Goal: Task Accomplishment & Management: Manage account settings

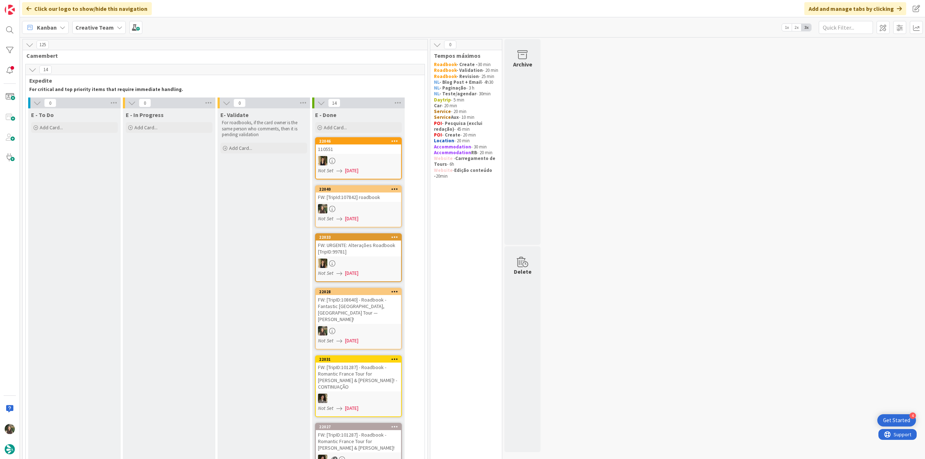
scroll to position [657, 0]
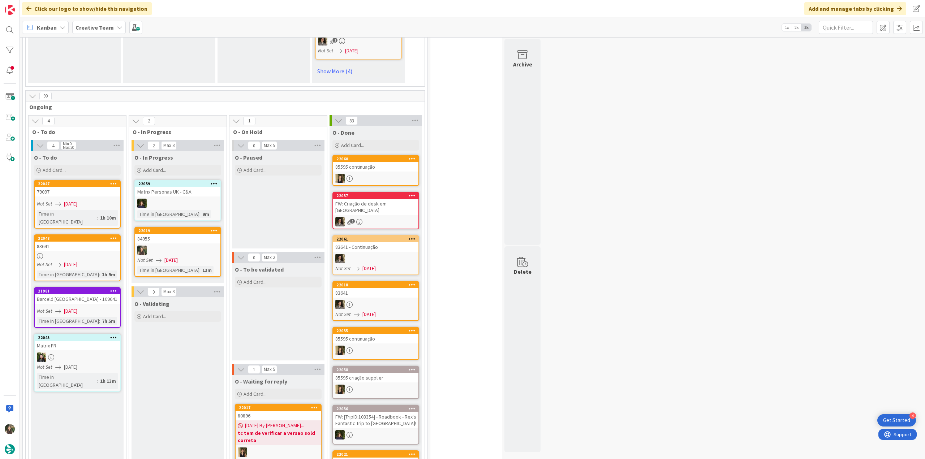
click at [190, 246] on div at bounding box center [177, 250] width 85 height 9
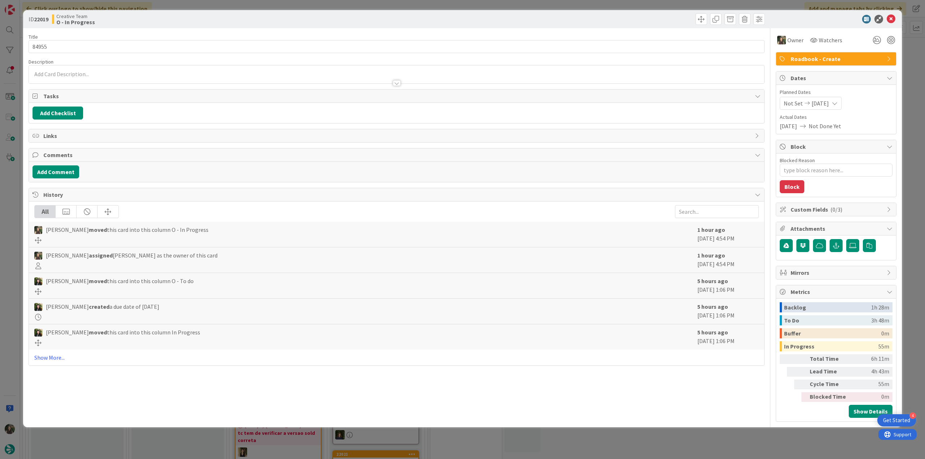
click at [787, 443] on div "ID 22019 Creative Team O - In Progress Title 5 / 128 84955 Description Owner Wa…" at bounding box center [462, 229] width 925 height 459
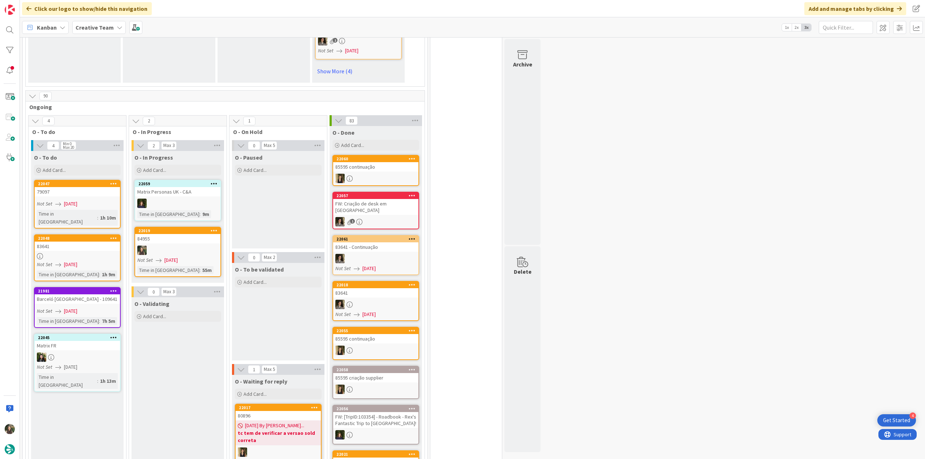
click at [181, 234] on div "84955" at bounding box center [177, 238] width 85 height 9
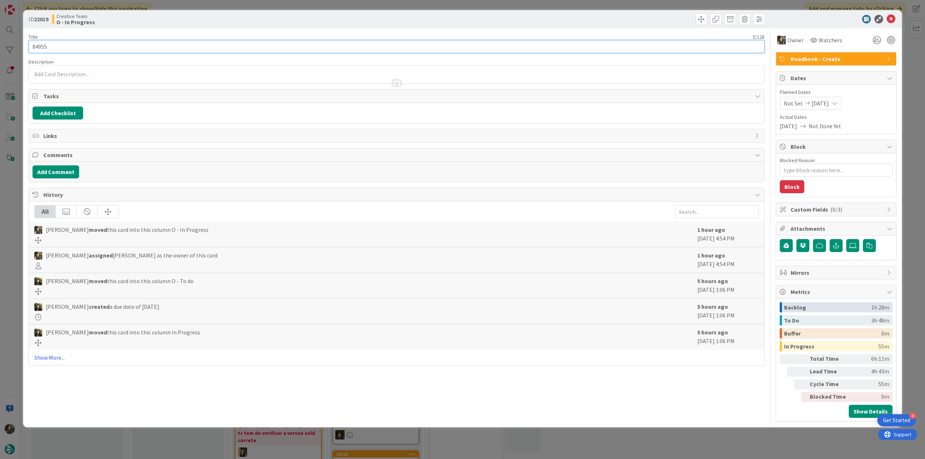
click at [40, 46] on input "84955" at bounding box center [397, 46] width 736 height 13
click at [10, 232] on div "ID 22019 Creative Team O - In Progress Title 5 / 128 84955 Description Owner Wa…" at bounding box center [462, 229] width 925 height 459
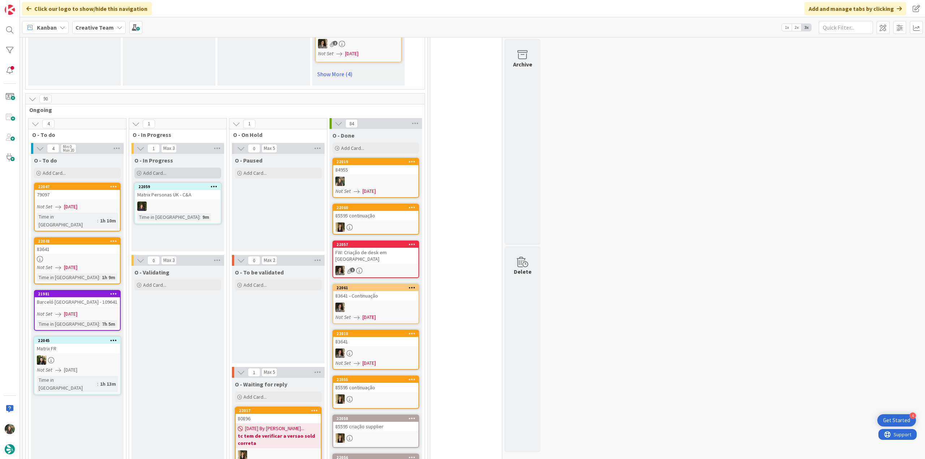
click at [192, 168] on div "Add Card..." at bounding box center [177, 173] width 87 height 11
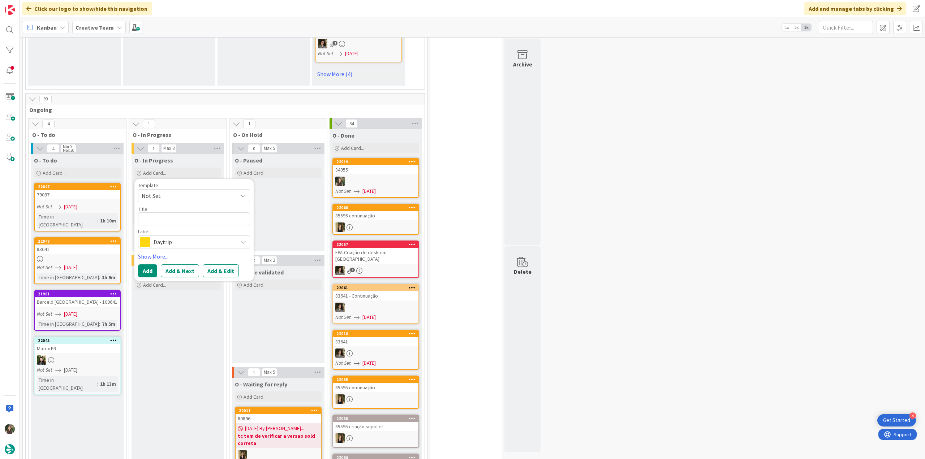
type textarea "x"
type textarea "84955"
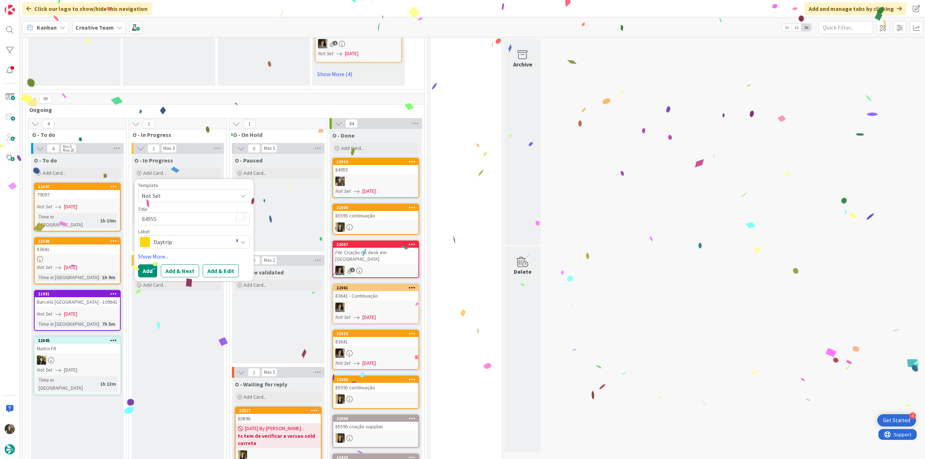
type textarea "x"
type textarea "84955"
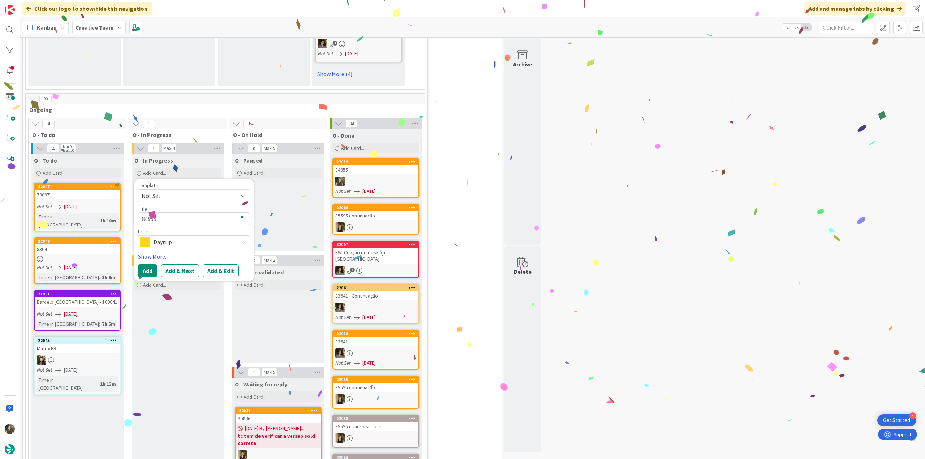
type textarea "x"
type textarea "84955 -"
type textarea "x"
type textarea "84955 -"
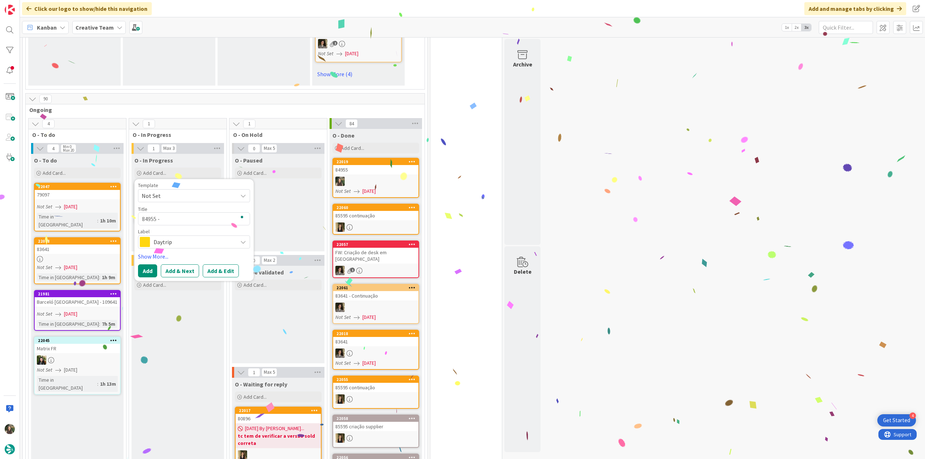
type textarea "x"
type textarea "84955 - co"
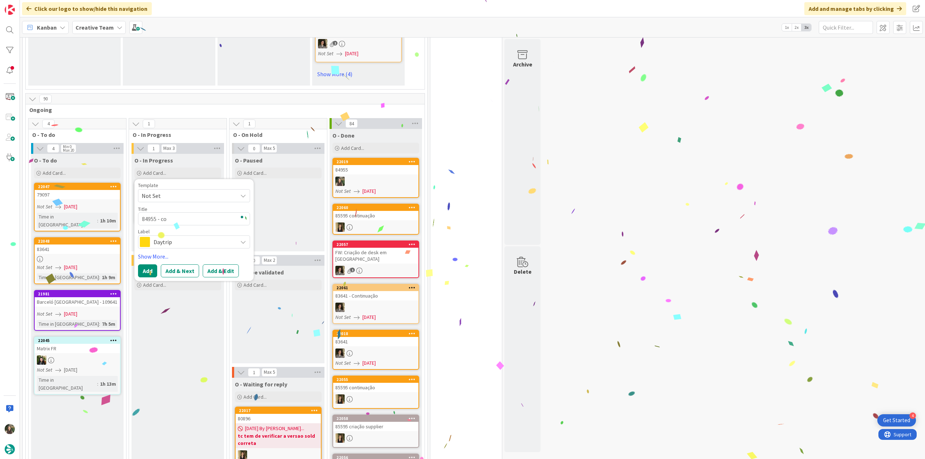
type textarea "x"
type textarea "84955 - con"
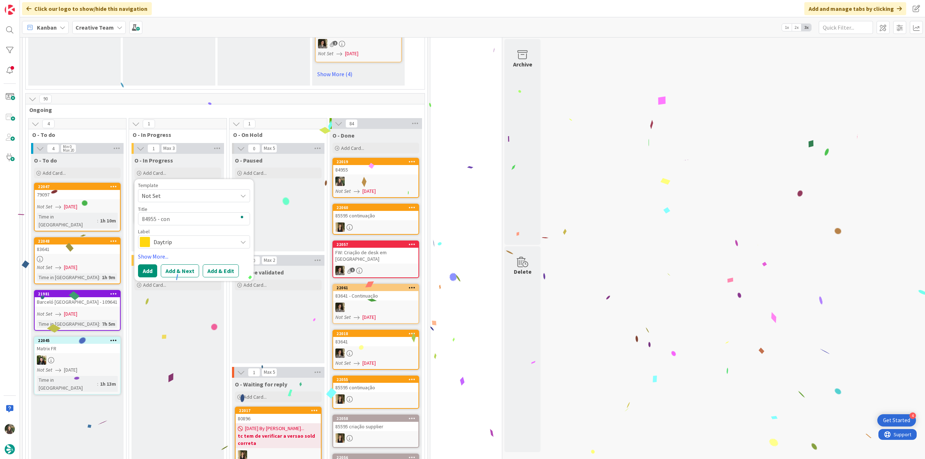
type textarea "x"
type textarea "84955 - cont"
type textarea "x"
type textarea "84955 - conti"
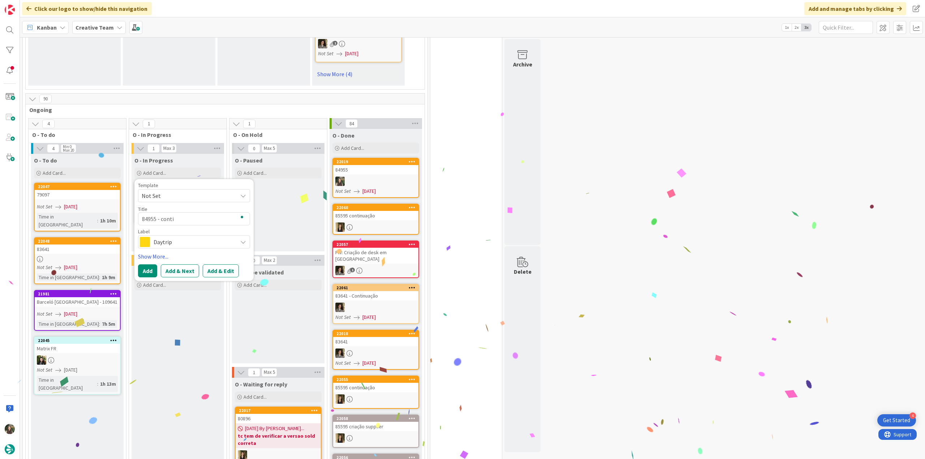
type textarea "x"
type textarea "84955 - contin"
type textarea "x"
type textarea "84955 - continu"
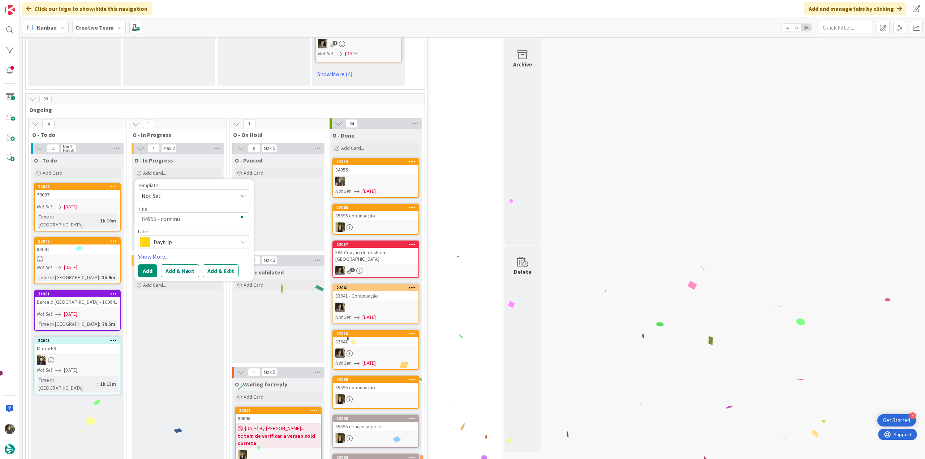
type textarea "x"
type textarea "84955 - continua"
type textarea "x"
type textarea "84955 - continuaç"
type textarea "x"
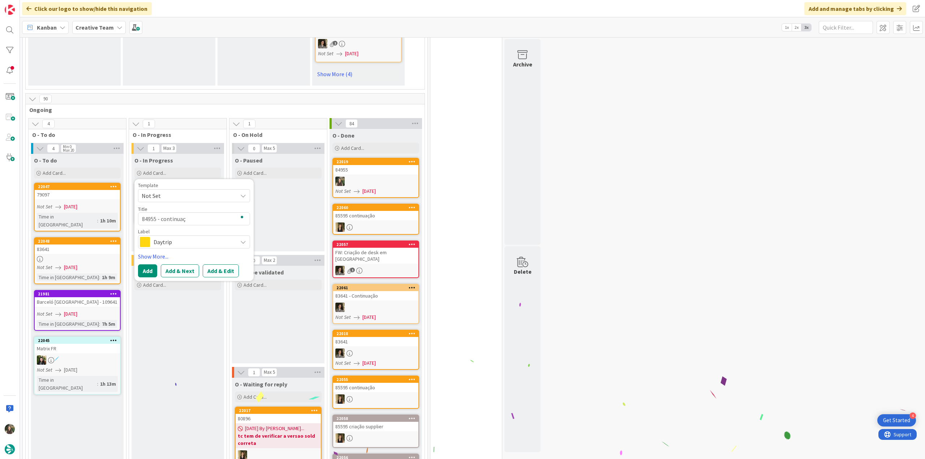
type textarea "84955 - continuaçã"
type textarea "x"
type textarea "84955 - continuação"
click at [201, 237] on span "Daytrip" at bounding box center [194, 242] width 80 height 10
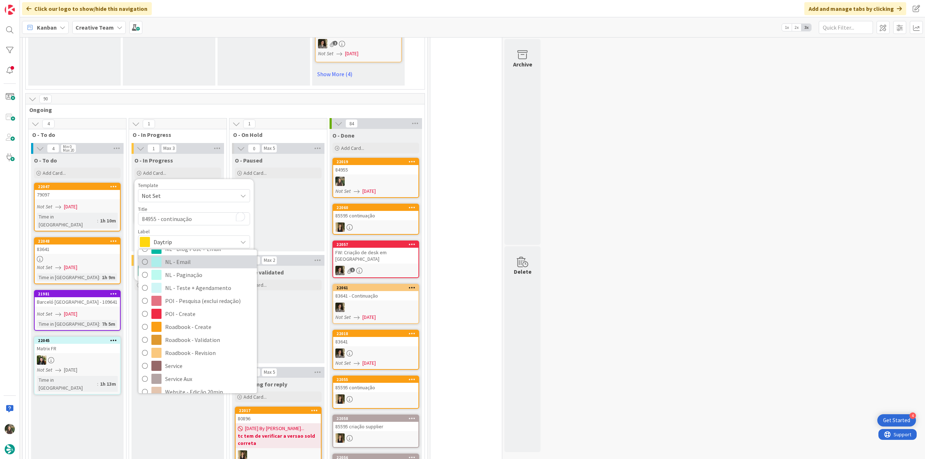
scroll to position [108, 0]
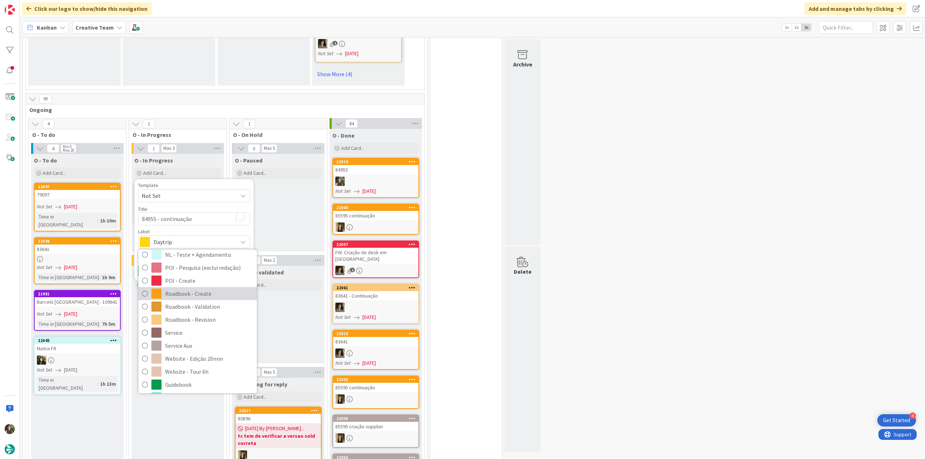
click at [218, 288] on span "Roadbook - Create" at bounding box center [209, 293] width 88 height 11
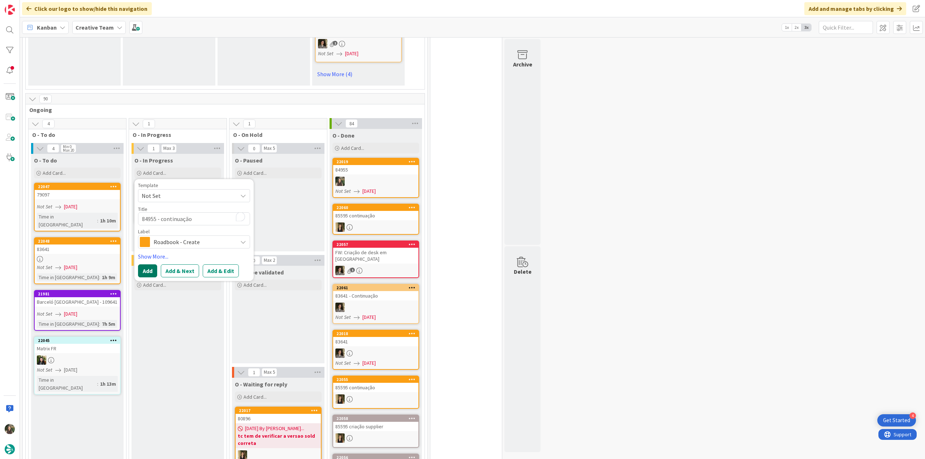
click at [149, 264] on button "Add" at bounding box center [147, 270] width 19 height 13
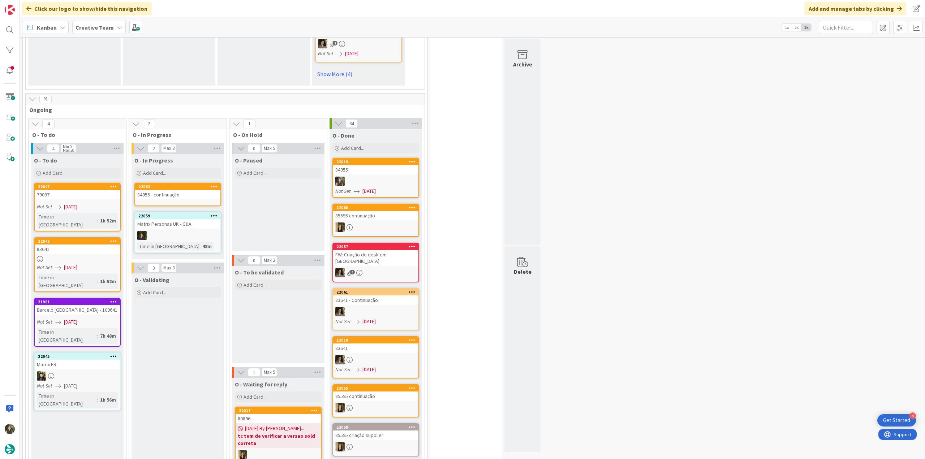
click at [176, 190] on div "84955 - continuação" at bounding box center [177, 194] width 85 height 9
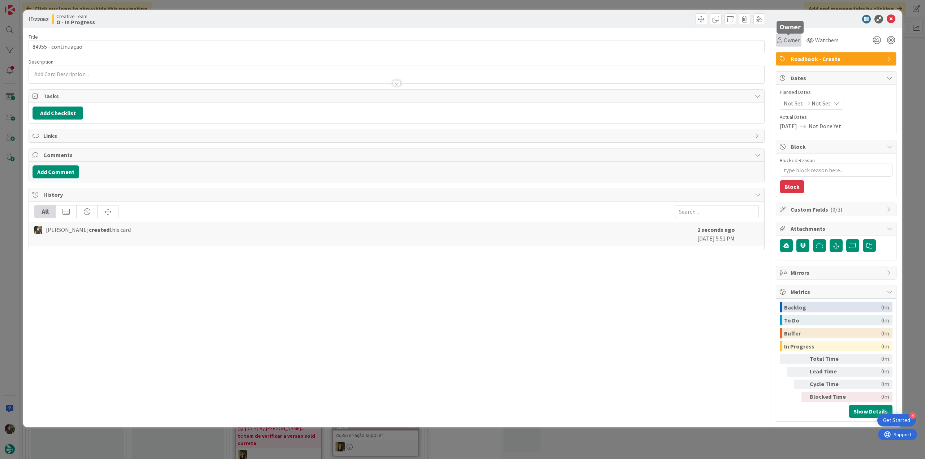
click at [792, 39] on span "Owner" at bounding box center [792, 40] width 16 height 9
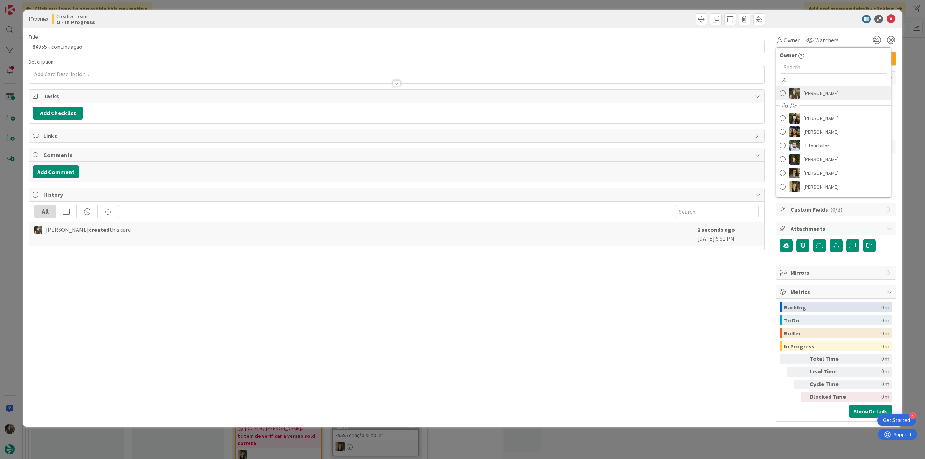
click at [810, 90] on span "[PERSON_NAME]" at bounding box center [821, 93] width 35 height 11
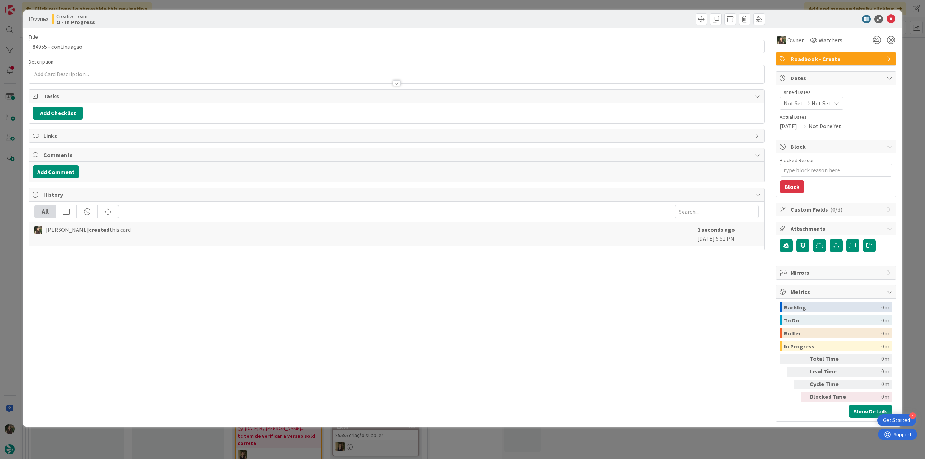
click at [909, 55] on div "ID 22062 Creative Team O - In Progress Title 19 / 128 84955 - continuação Descr…" at bounding box center [462, 229] width 925 height 459
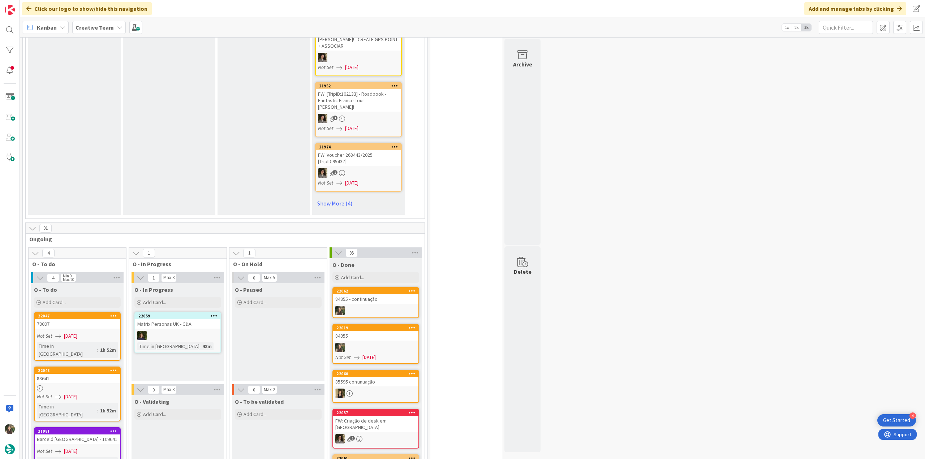
scroll to position [641, 0]
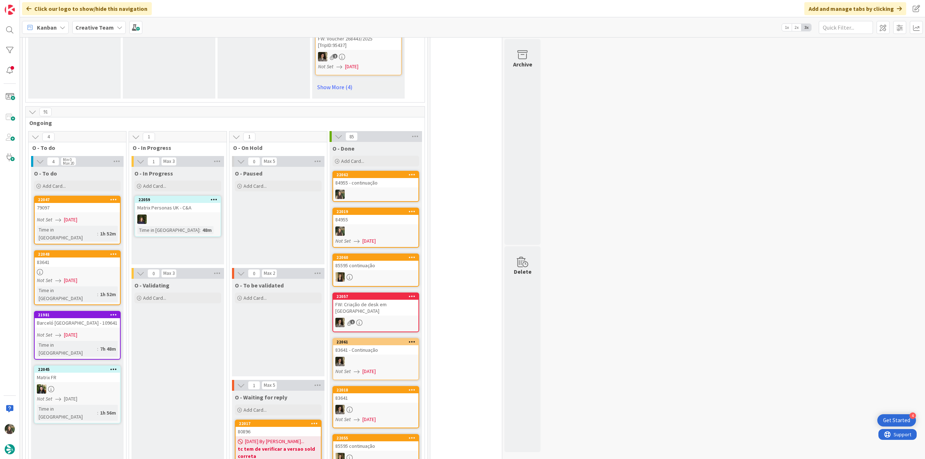
click at [102, 196] on link "22047 79097 Not Set [DATE] Time in [GEOGRAPHIC_DATA] : 1h 52m" at bounding box center [77, 220] width 87 height 49
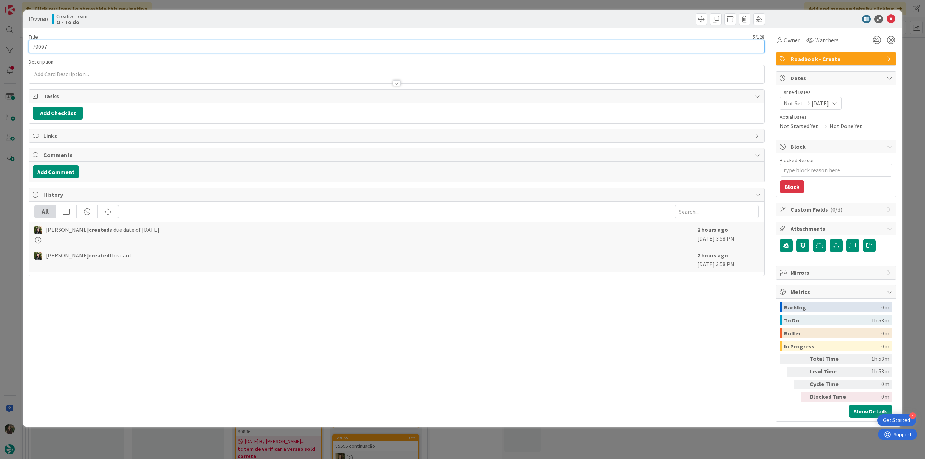
click at [40, 44] on input "79097" at bounding box center [397, 46] width 736 height 13
click at [71, 38] on div "Title 5 / 128" at bounding box center [397, 37] width 736 height 7
click at [42, 48] on input "79097" at bounding box center [397, 46] width 736 height 13
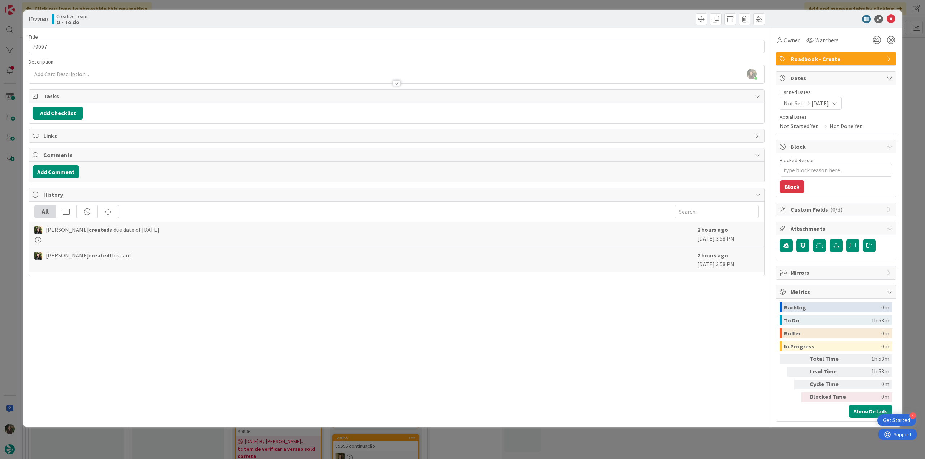
click at [9, 194] on div "ID 22047 Creative Team O - To do Title 5 / 128 79097 Description [PERSON_NAME] …" at bounding box center [462, 229] width 925 height 459
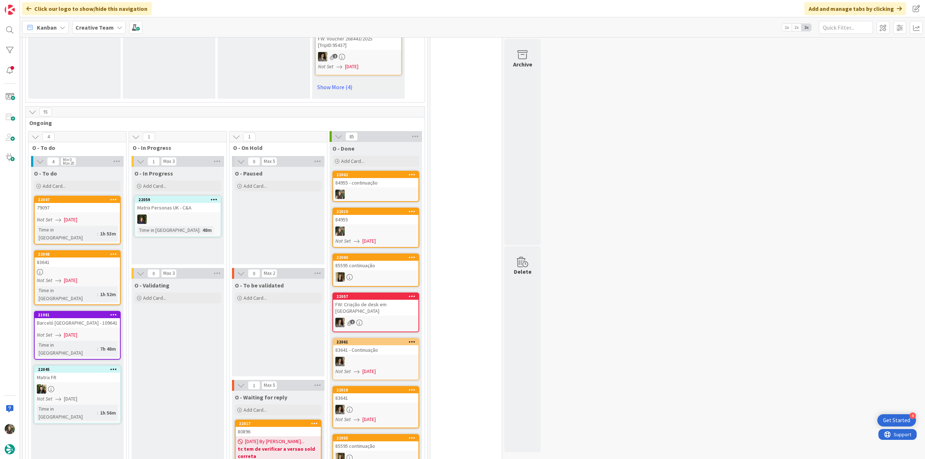
click at [75, 258] on div "83641" at bounding box center [77, 262] width 85 height 9
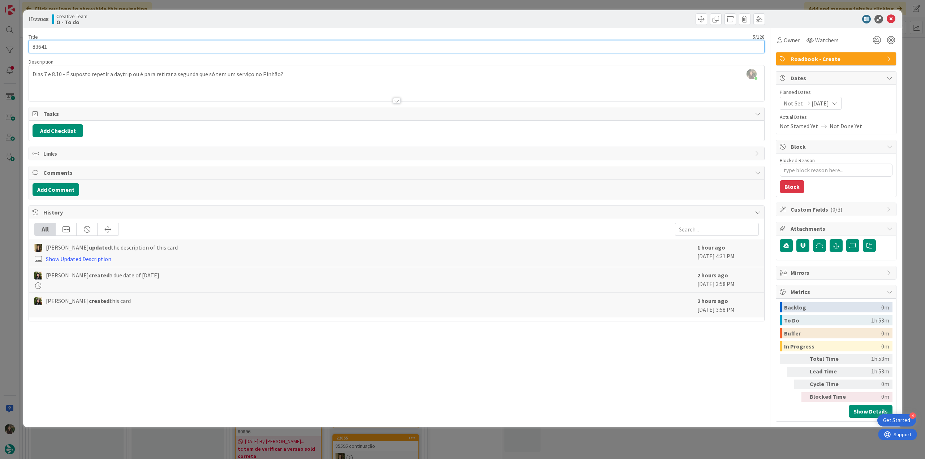
click at [40, 48] on input "83641" at bounding box center [397, 46] width 736 height 13
click at [20, 202] on div "ID 22048 Creative Team O - To do Title 5 / 128 83641 Description [PERSON_NAME] …" at bounding box center [462, 229] width 925 height 459
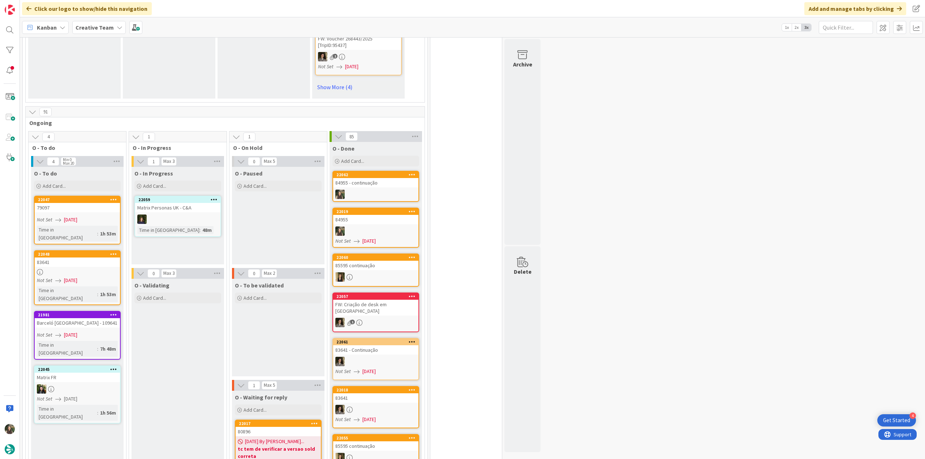
click at [91, 269] on div at bounding box center [77, 272] width 85 height 6
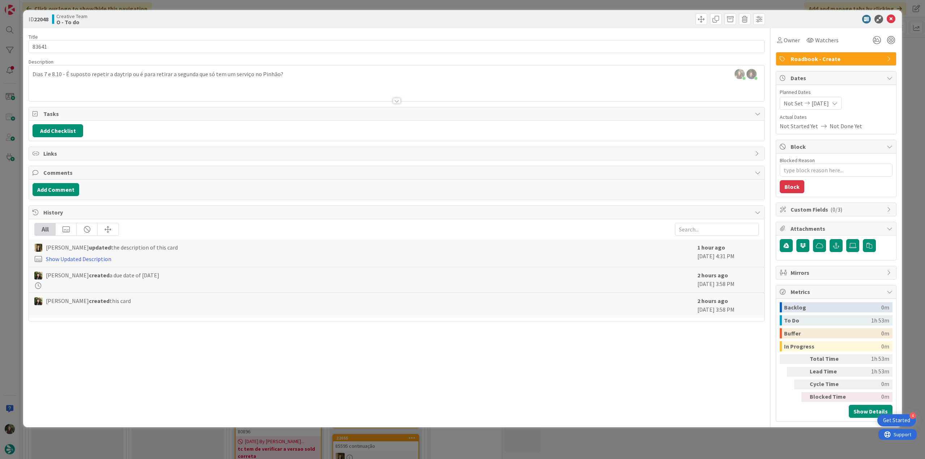
click at [15, 248] on div "ID 22048 Creative Team O - To do Title 5 / 128 83641 Description [PERSON_NAME] …" at bounding box center [462, 229] width 925 height 459
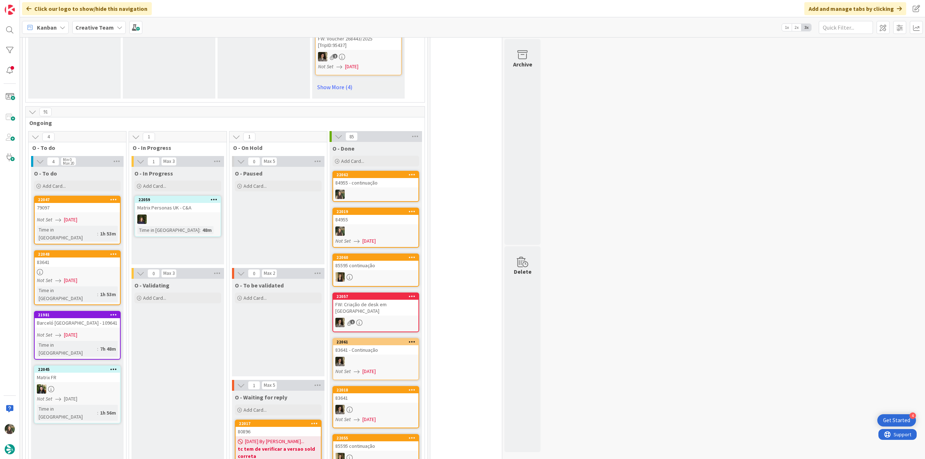
click at [370, 386] on link "22018 83641 Not Set [DATE]" at bounding box center [375, 407] width 87 height 42
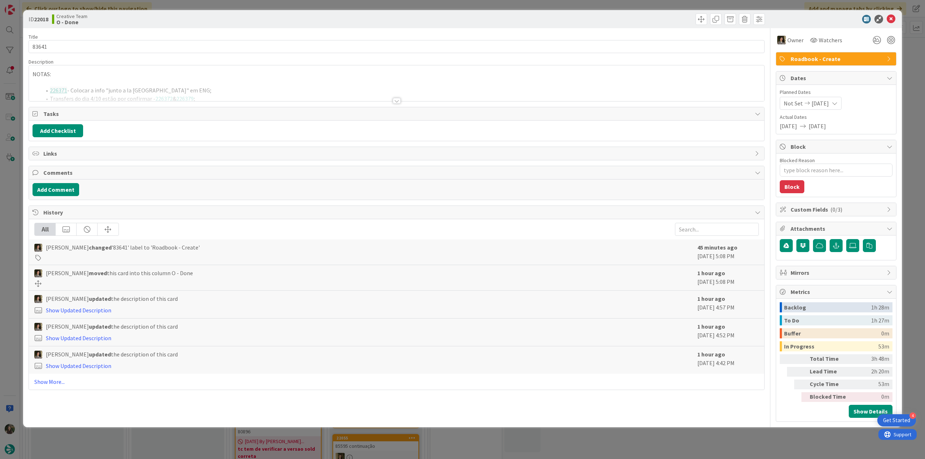
click at [227, 84] on div at bounding box center [396, 92] width 735 height 18
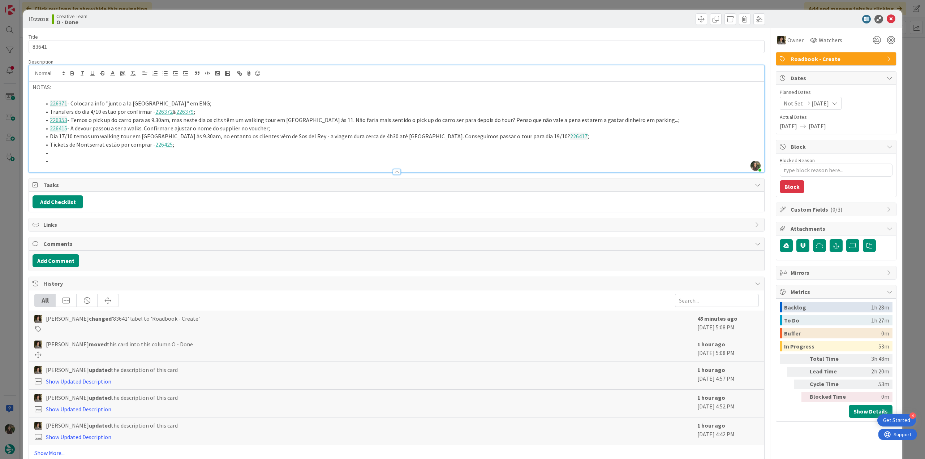
click at [5, 204] on div "ID 22018 Creative Team O - Done Title 5 / 128 83641 Description [PERSON_NAME] j…" at bounding box center [462, 229] width 925 height 459
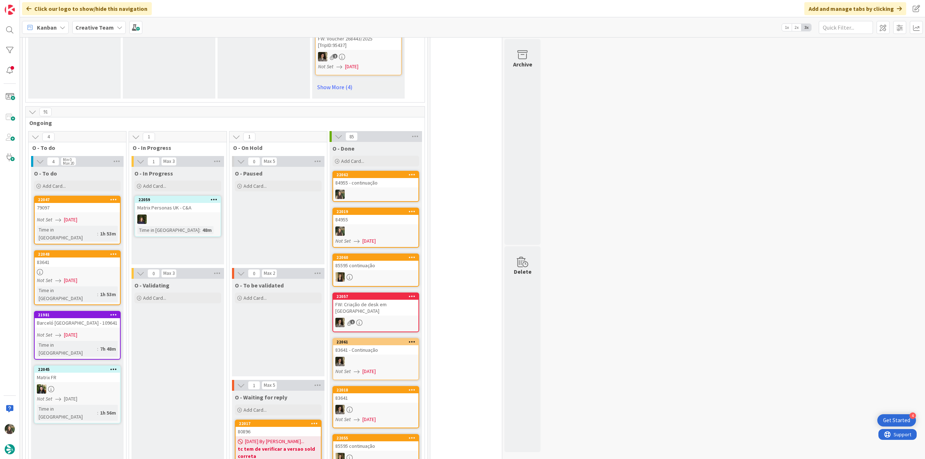
click at [377, 405] on div at bounding box center [375, 409] width 85 height 9
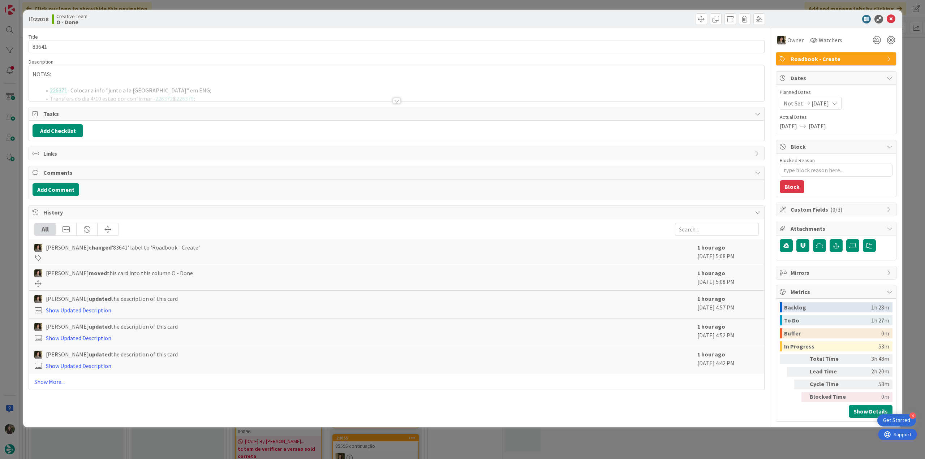
click at [600, 429] on div "ID 22018 Creative Team O - Done Title 5 / 128 83641 Description NOTAS: 226371 -…" at bounding box center [462, 229] width 925 height 459
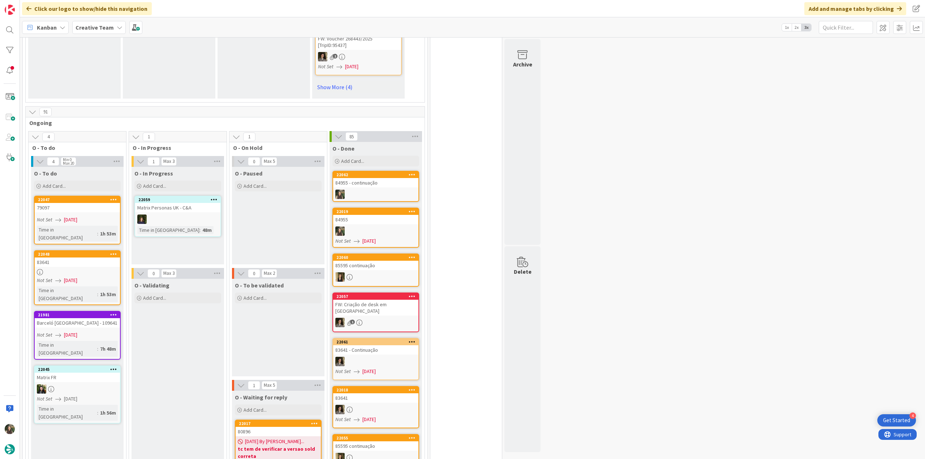
click at [92, 258] on div "83641" at bounding box center [77, 262] width 85 height 9
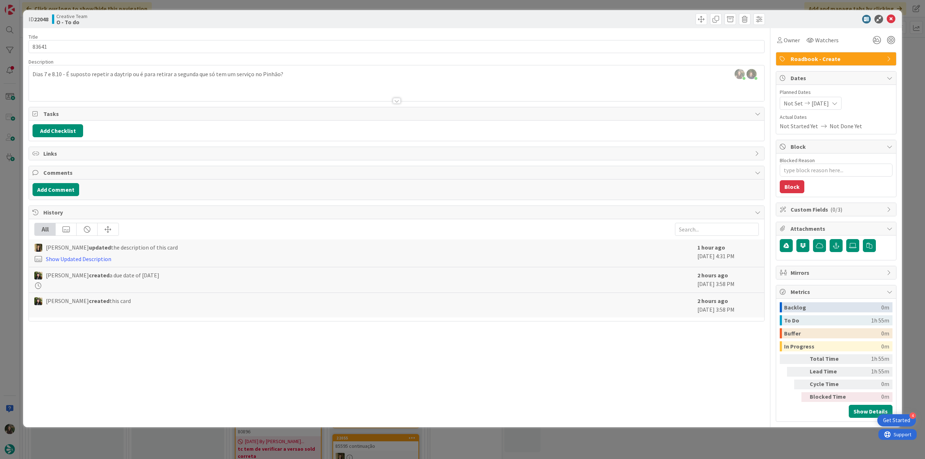
click at [10, 225] on div "ID 22048 Creative Team O - To do Title 5 / 128 83641 Description [PERSON_NAME] …" at bounding box center [462, 229] width 925 height 459
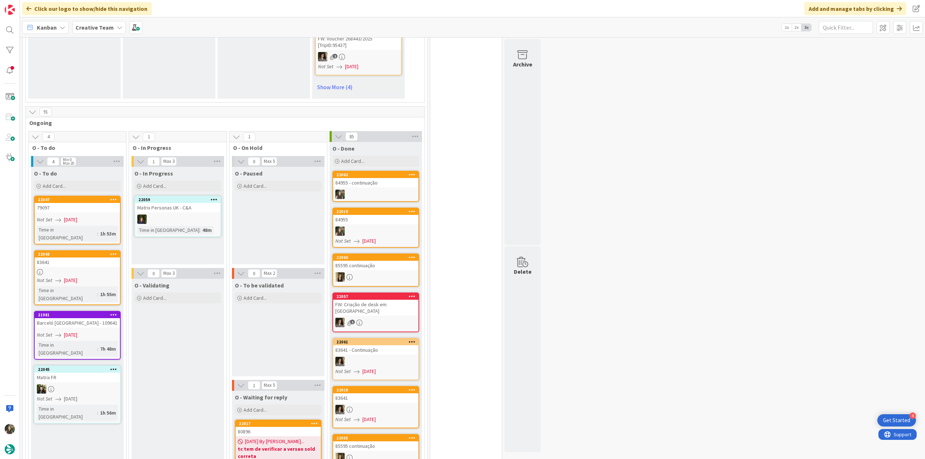
click at [400, 393] on div "83641" at bounding box center [375, 397] width 85 height 9
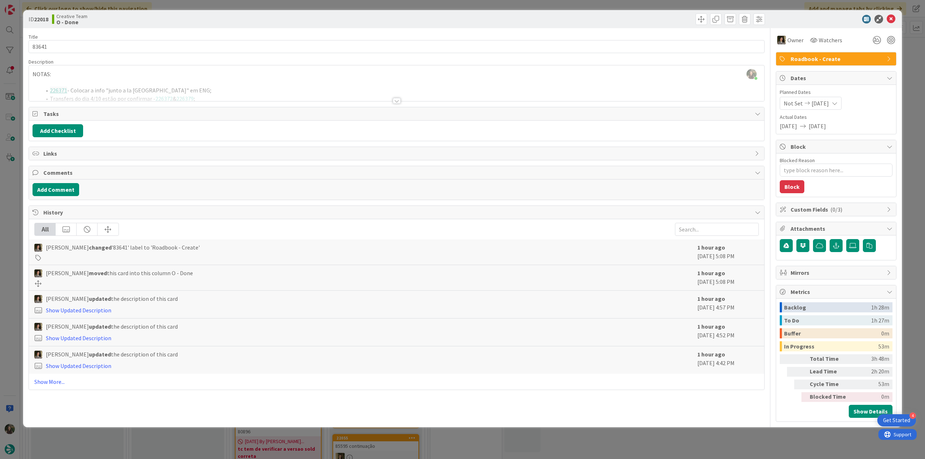
click at [610, 435] on div "ID 22018 Creative Team O - Done Title 5 / 128 83641 Description [PERSON_NAME] j…" at bounding box center [462, 229] width 925 height 459
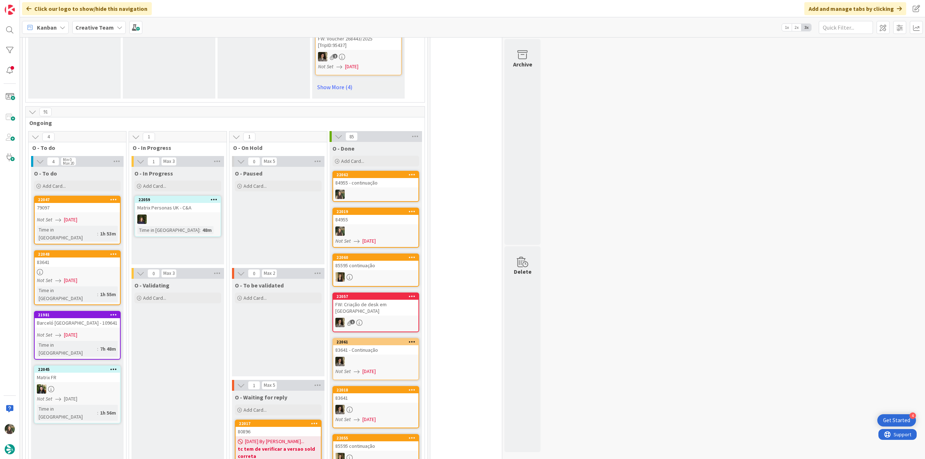
click at [388, 357] on div at bounding box center [375, 361] width 85 height 9
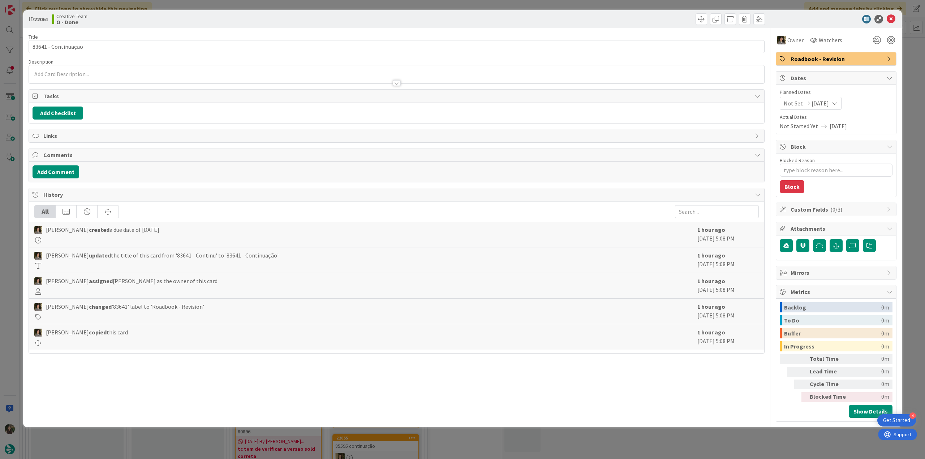
click at [680, 434] on div "ID 22061 Creative Team O - Done Title 19 / 128 83641 - Continuação Description …" at bounding box center [462, 229] width 925 height 459
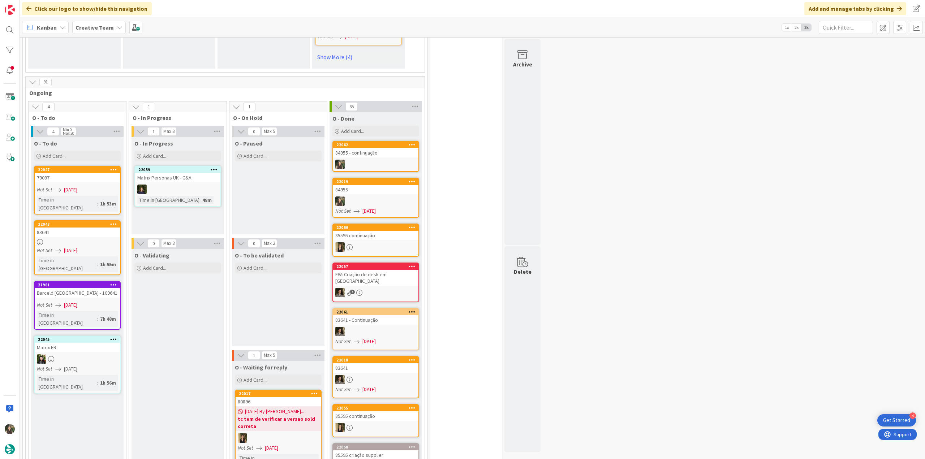
scroll to position [713, 0]
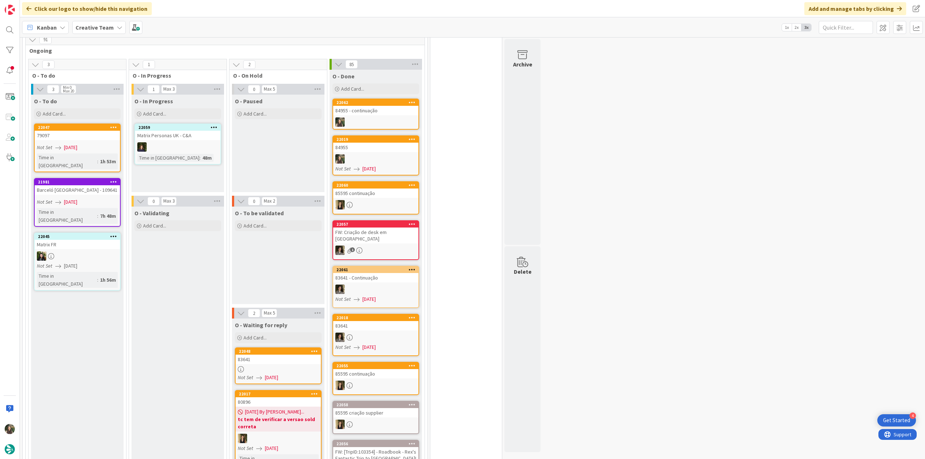
click at [278, 348] on link "22048 83641 Not Set [DATE]" at bounding box center [278, 366] width 87 height 37
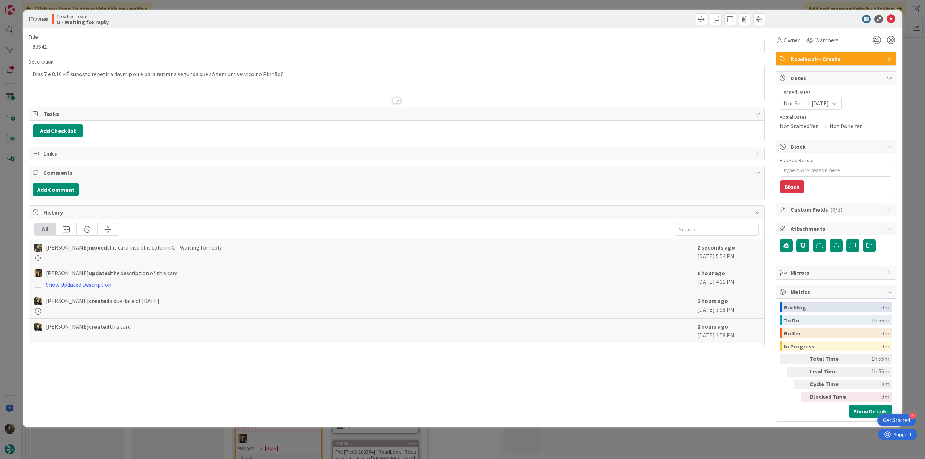
type textarea "x"
click at [290, 74] on div "[PERSON_NAME] just joined Dias 7 e 8.10 - É suposto repetir a daytrip ou é para…" at bounding box center [396, 83] width 735 height 36
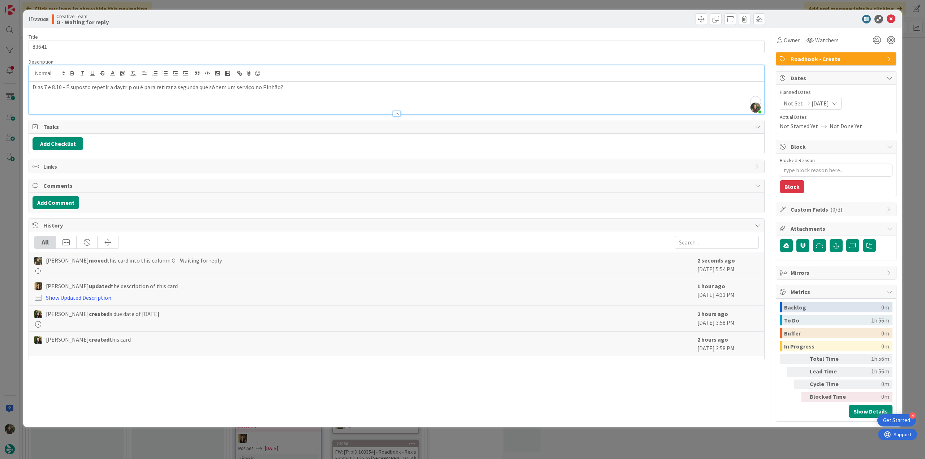
scroll to position [713, 0]
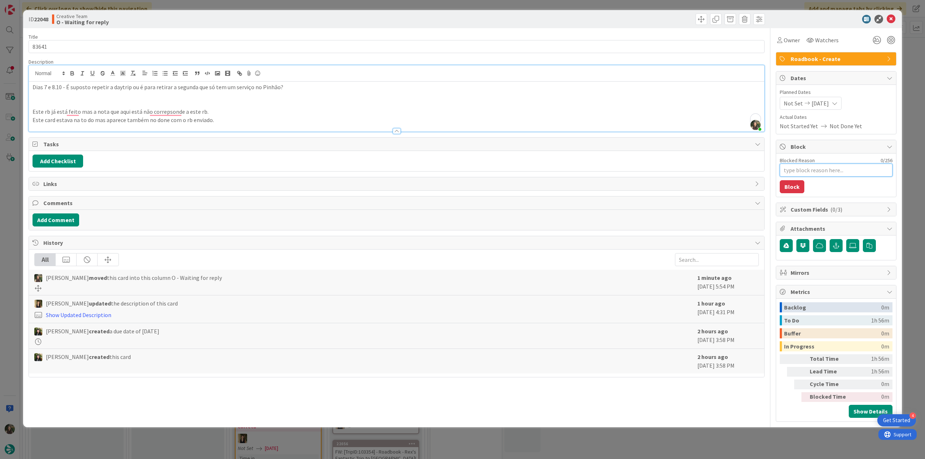
click at [805, 169] on textarea "Blocked Reason" at bounding box center [836, 170] width 113 height 13
type textarea "x"
type textarea "q"
type textarea "x"
type textarea "qu"
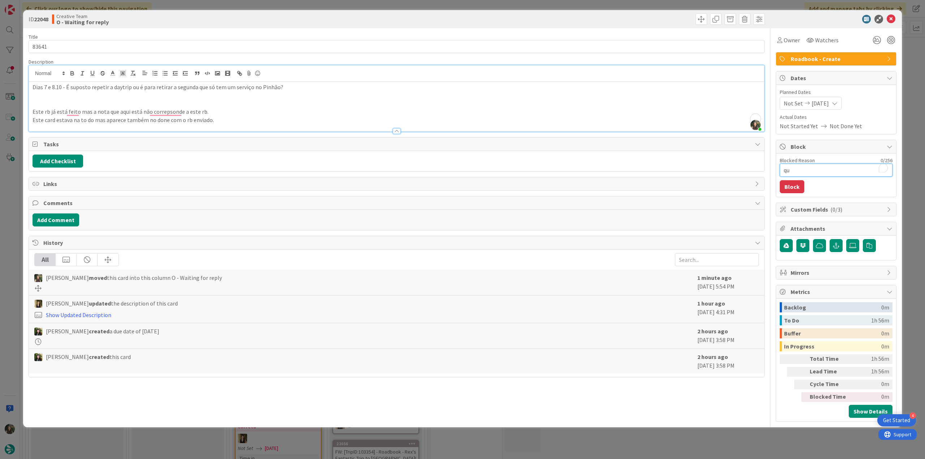
type textarea "x"
type textarea "que"
type textarea "x"
type textarea "ques"
type textarea "x"
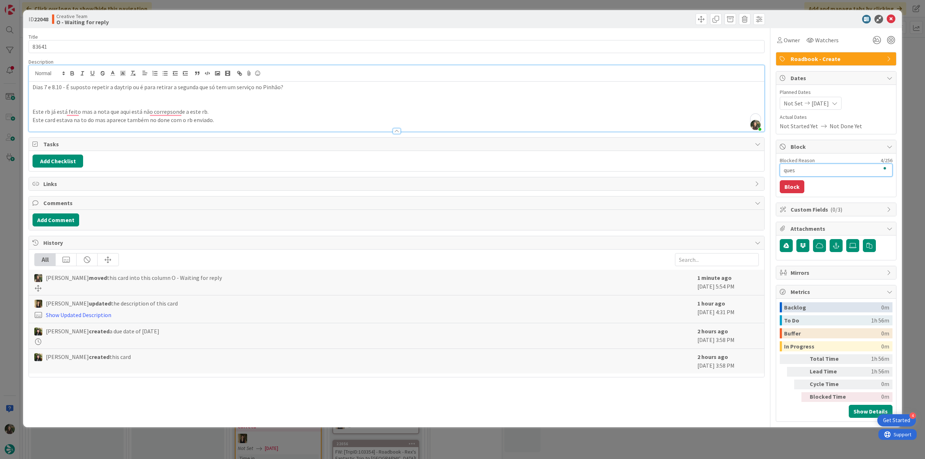
type textarea "quest"
type textarea "x"
type textarea "questi"
type textarea "x"
type textarea "questio"
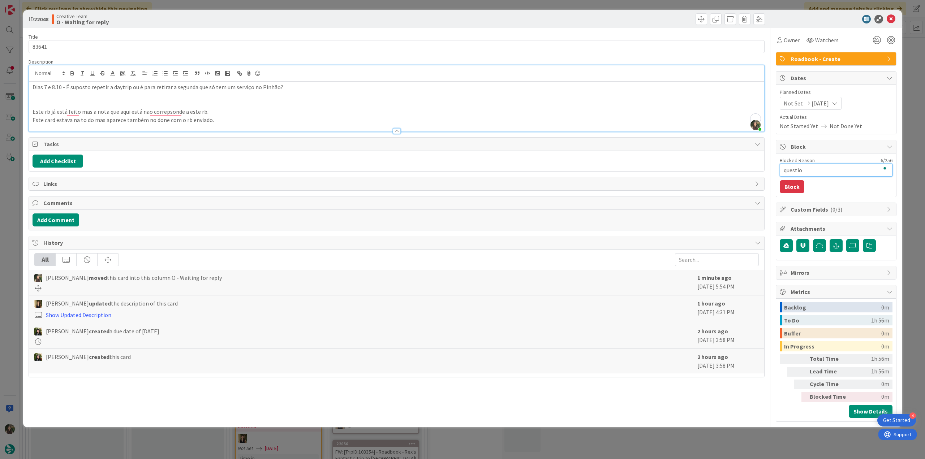
type textarea "x"
type textarea "question"
type textarea "x"
type textarea "questiona"
type textarea "x"
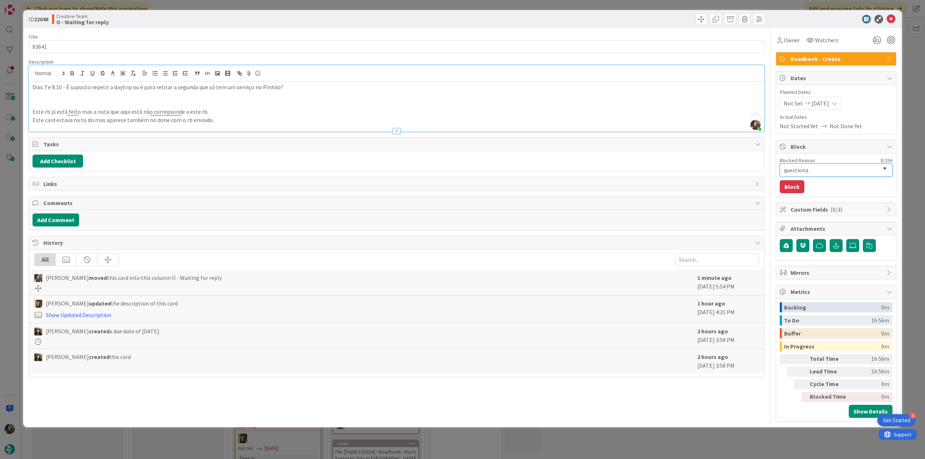
type textarea "questionar"
type textarea "x"
type textarea "questionar"
type textarea "x"
type textarea "questionar c"
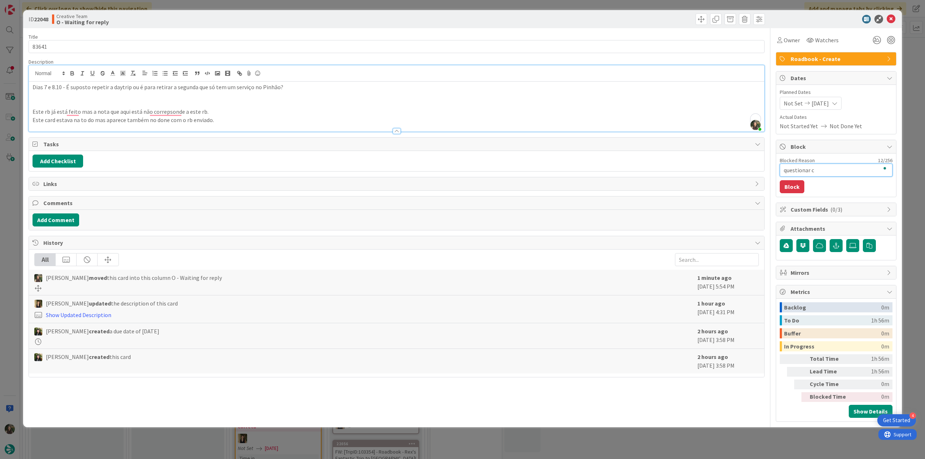
type textarea "x"
type textarea "questionar ca"
type textarea "x"
type textarea "questionar car"
type textarea "x"
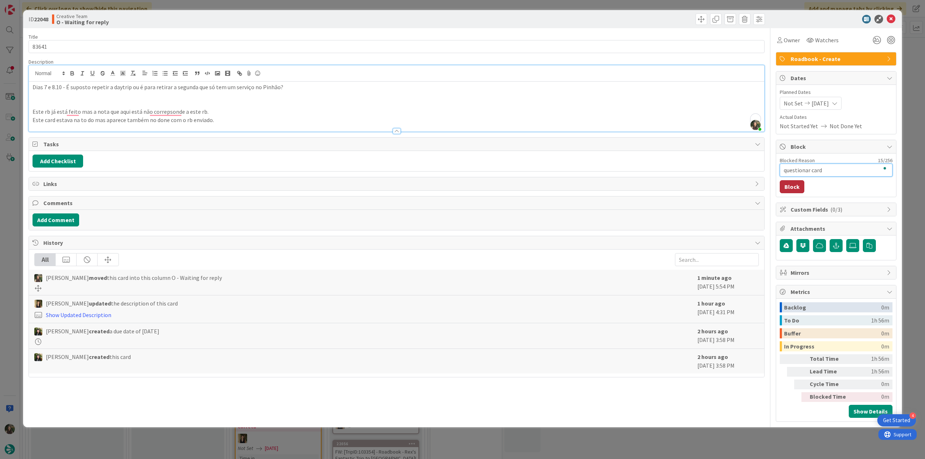
type textarea "questionar card"
drag, startPoint x: 799, startPoint y: 185, endPoint x: 804, endPoint y: 185, distance: 4.7
click at [799, 185] on button "Block" at bounding box center [792, 186] width 25 height 13
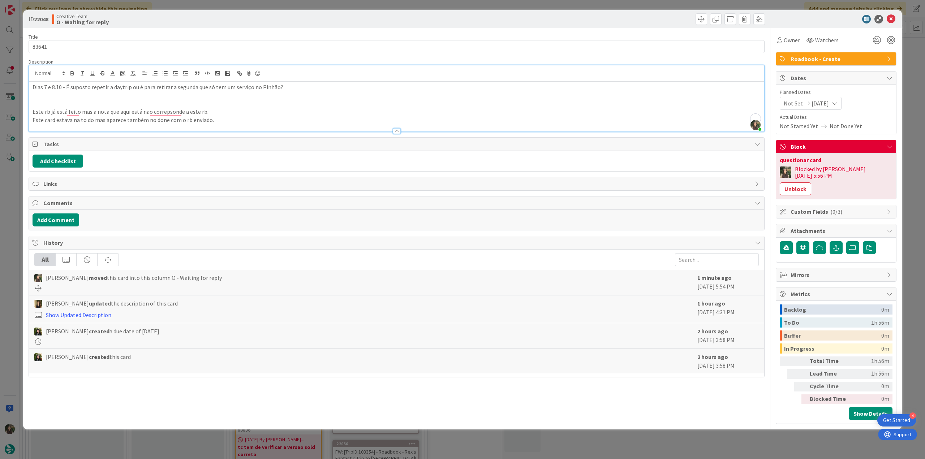
click at [909, 157] on div "ID 22048 Creative Team O - Waiting for reply Title 5 / 128 83641 Description [P…" at bounding box center [462, 229] width 925 height 459
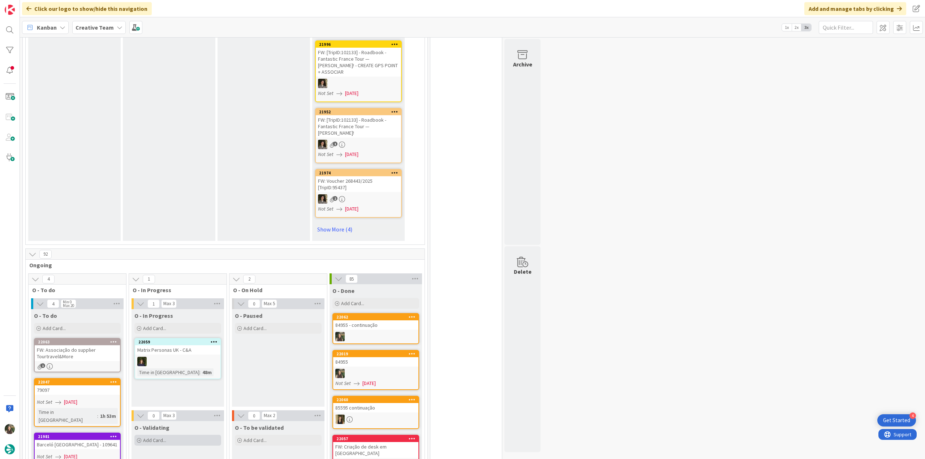
scroll to position [604, 0]
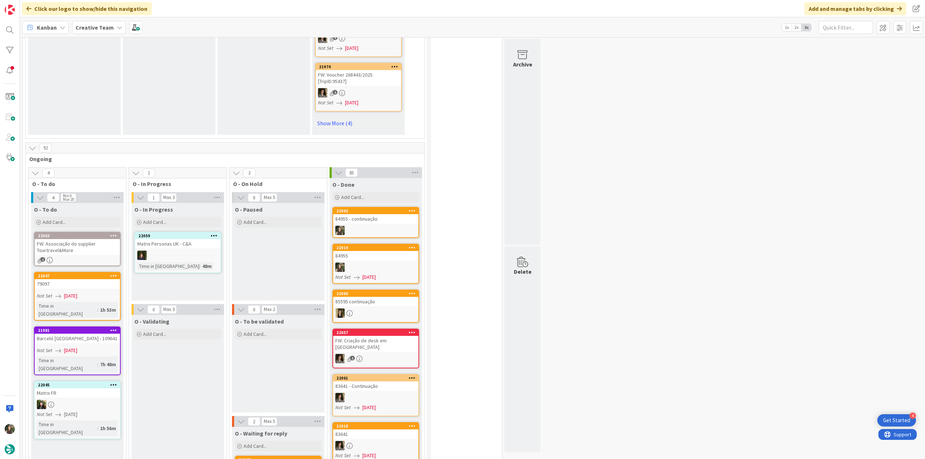
click at [103, 272] on link "22047 79097 Not Set [DATE] Time in [GEOGRAPHIC_DATA] : 1h 53m" at bounding box center [77, 296] width 87 height 49
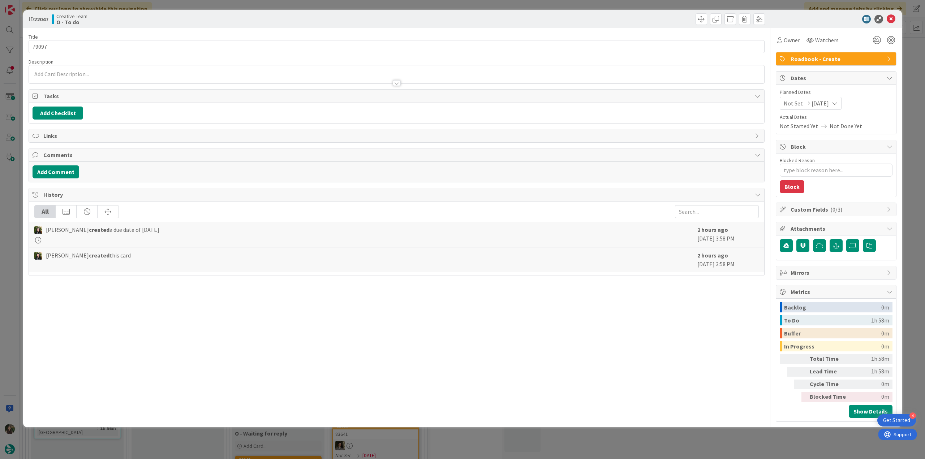
click at [12, 187] on div "ID 22047 Creative Team O - To do Title 5 / 128 79097 Description Owner Watchers…" at bounding box center [462, 229] width 925 height 459
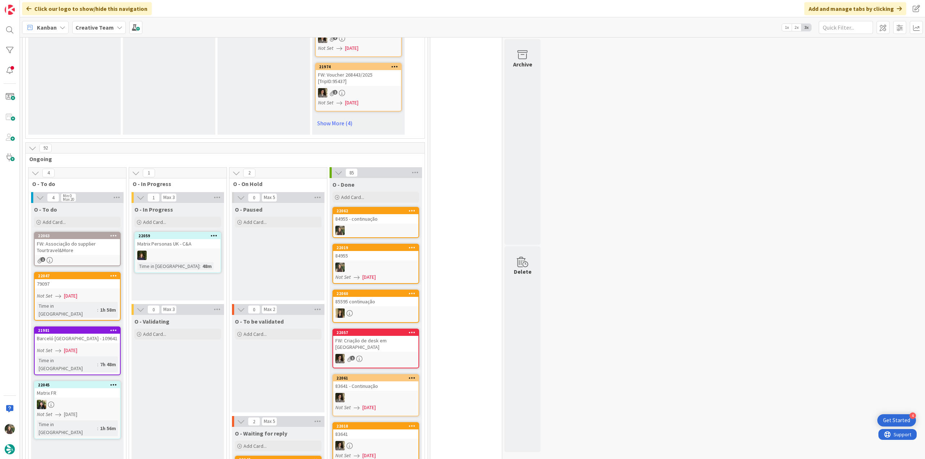
click at [77, 292] on span "[DATE]" at bounding box center [70, 296] width 13 height 8
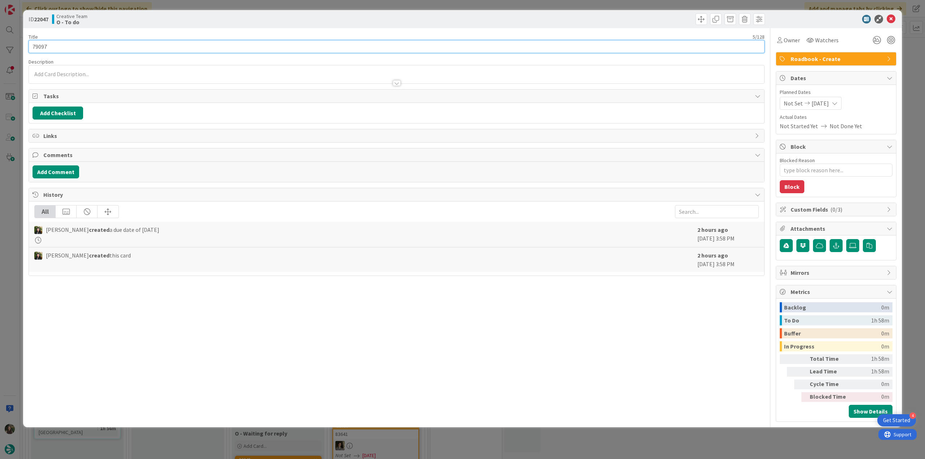
click at [39, 44] on input "79097" at bounding box center [397, 46] width 736 height 13
click at [12, 185] on div "ID 22047 Creative Team O - To do Title 5 / 128 79097 Description [PERSON_NAME] …" at bounding box center [462, 229] width 925 height 459
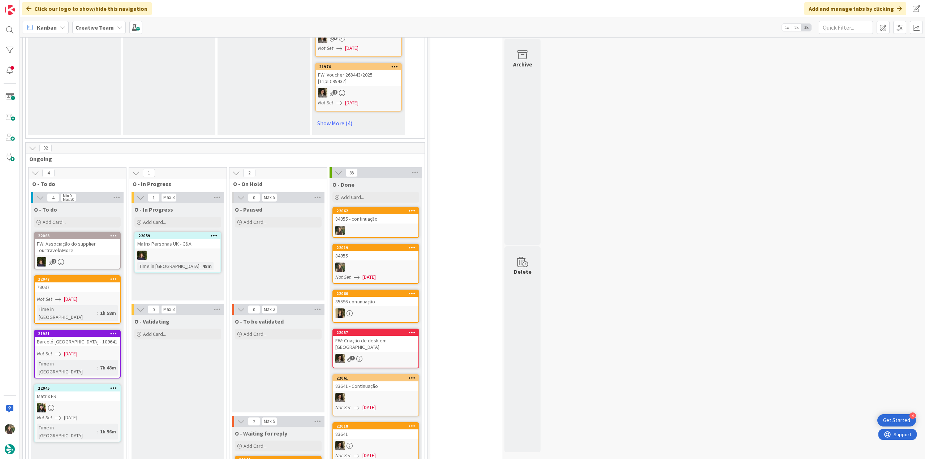
click at [86, 275] on link "22047 79097 Not Set [DATE] Time in [GEOGRAPHIC_DATA] : 1h 58m" at bounding box center [77, 299] width 87 height 49
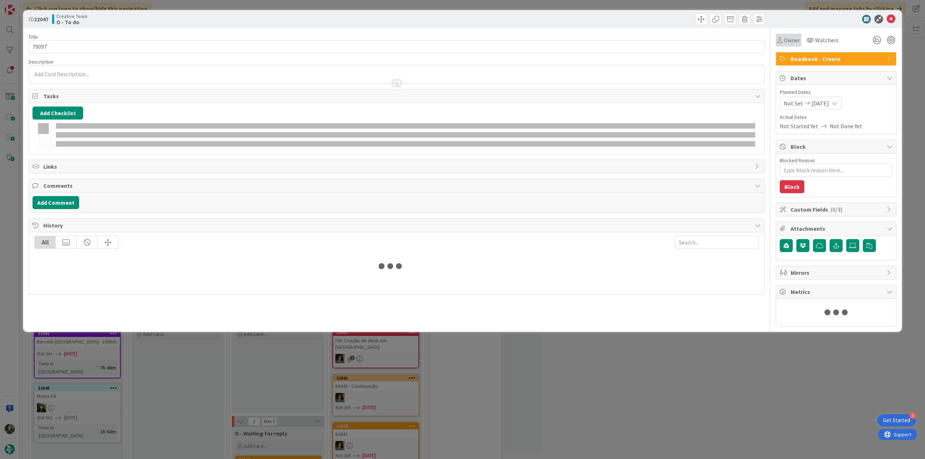
click at [787, 38] on span "Owner" at bounding box center [792, 40] width 16 height 9
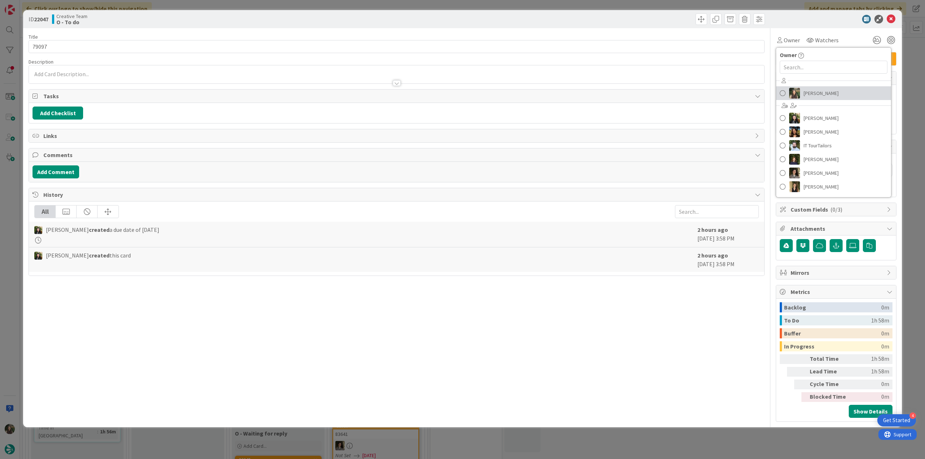
click at [806, 94] on span "[PERSON_NAME]" at bounding box center [821, 93] width 35 height 11
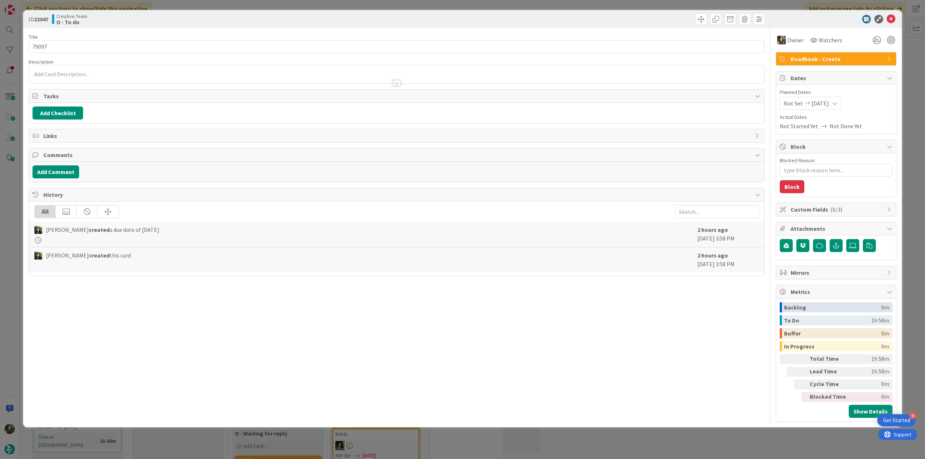
click at [912, 67] on div "ID 22047 Creative Team O - To do Title 5 / 128 79097 Description Owner Watchers…" at bounding box center [462, 229] width 925 height 459
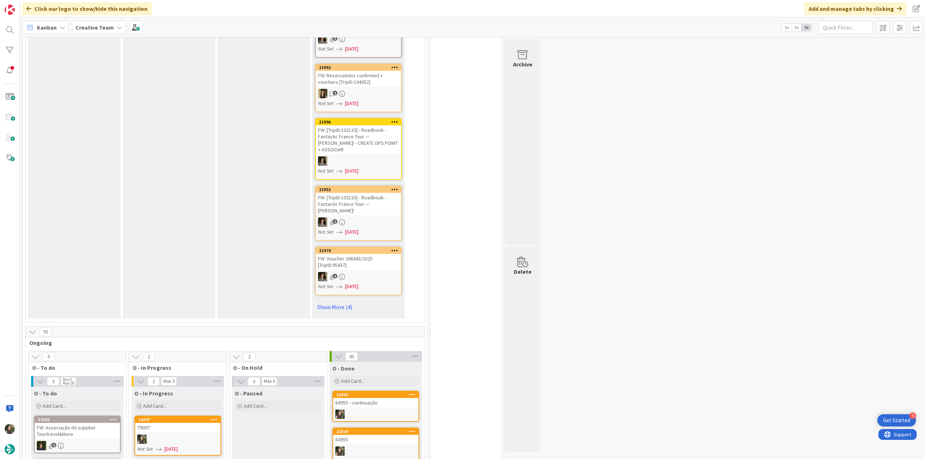
scroll to position [388, 0]
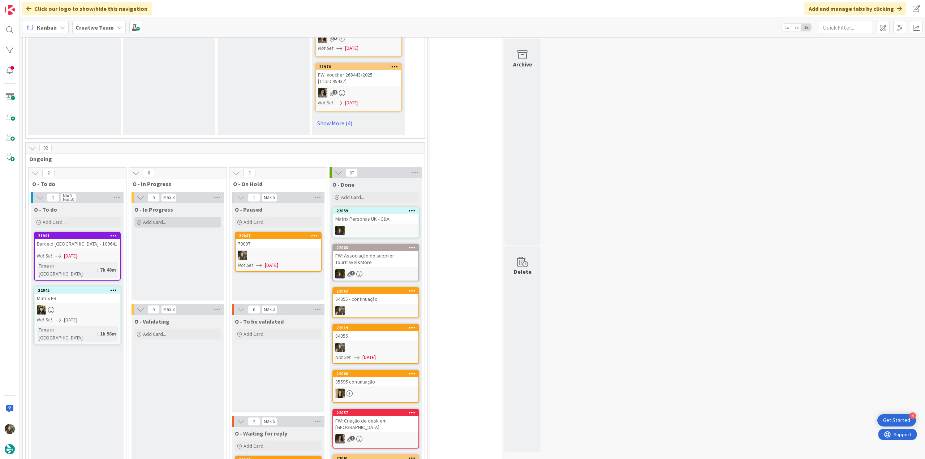
click at [194, 217] on div "Add Card..." at bounding box center [177, 222] width 87 height 11
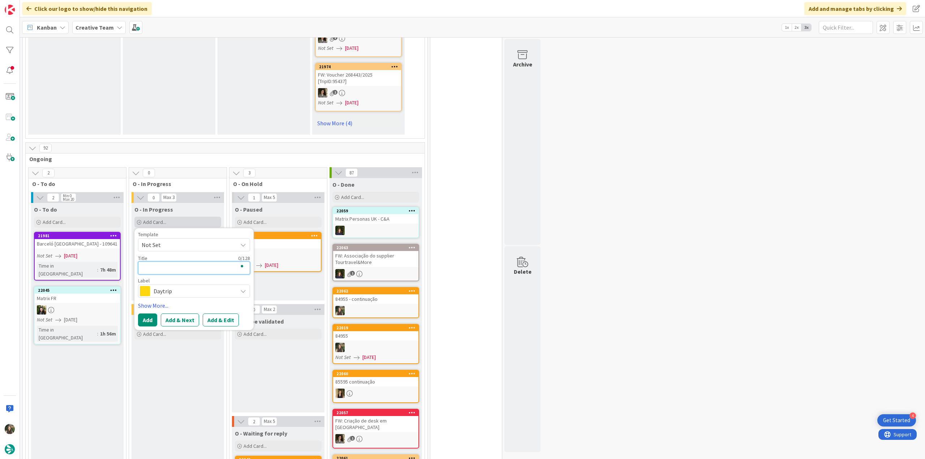
type textarea "x"
type textarea "G"
type textarea "x"
type textarea "GP"
type textarea "x"
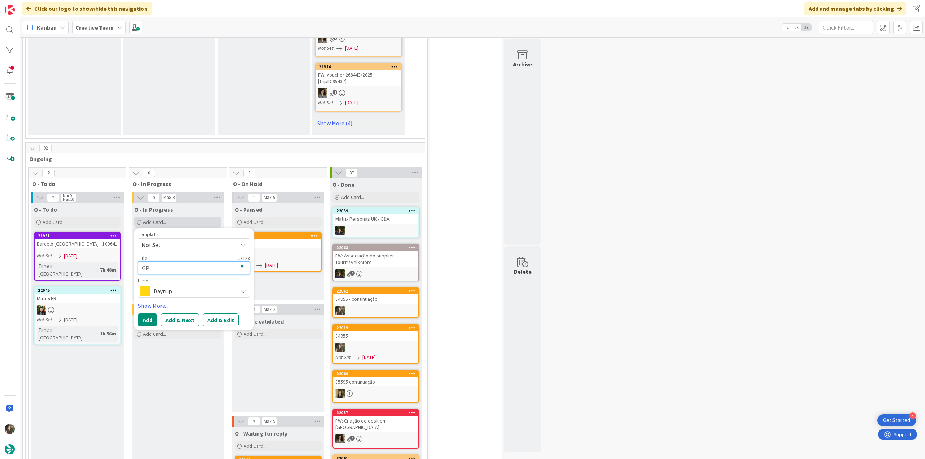
type textarea "GPS"
type textarea "x"
type textarea "GPS"
type textarea "x"
type textarea "GPS P"
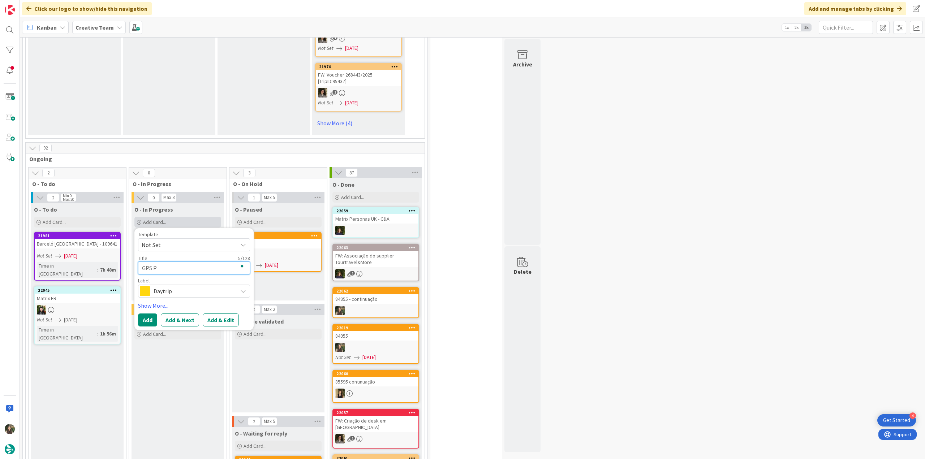
type textarea "x"
type textarea "GPS Po"
type textarea "x"
type textarea "GPS Poi"
type textarea "x"
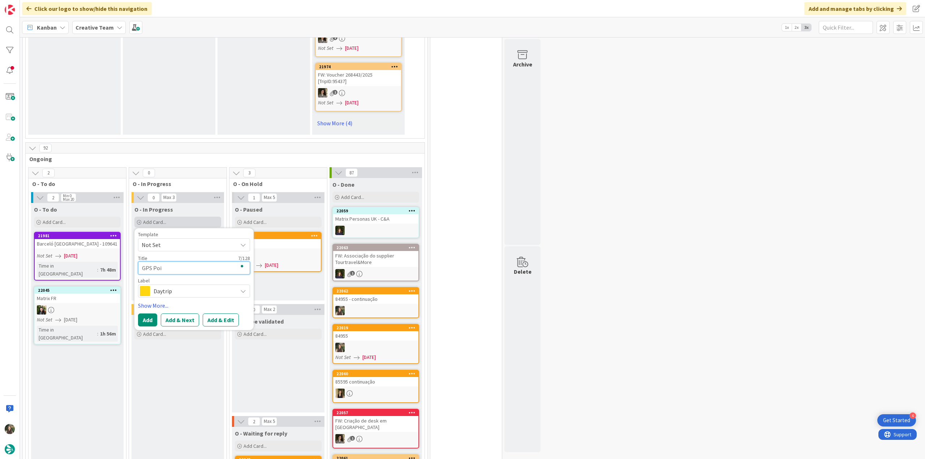
type textarea "GPS Poin"
type textarea "x"
type textarea "GPS Point"
click at [176, 286] on span "Daytrip" at bounding box center [194, 291] width 80 height 10
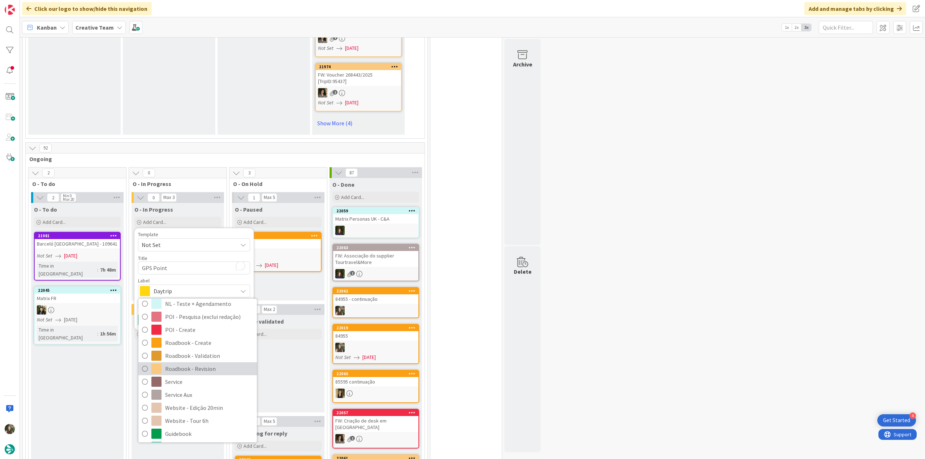
scroll to position [604, 0]
click at [200, 389] on span "Service Aux" at bounding box center [209, 394] width 88 height 11
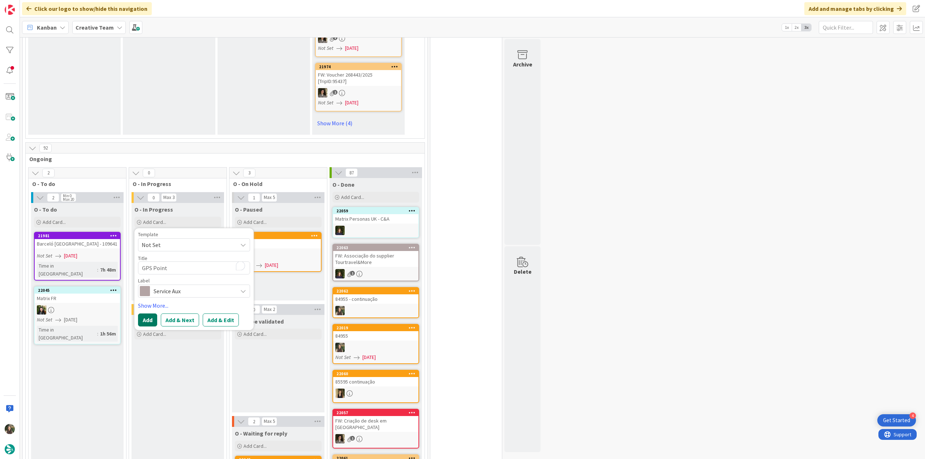
click at [150, 314] on button "Add" at bounding box center [147, 320] width 19 height 13
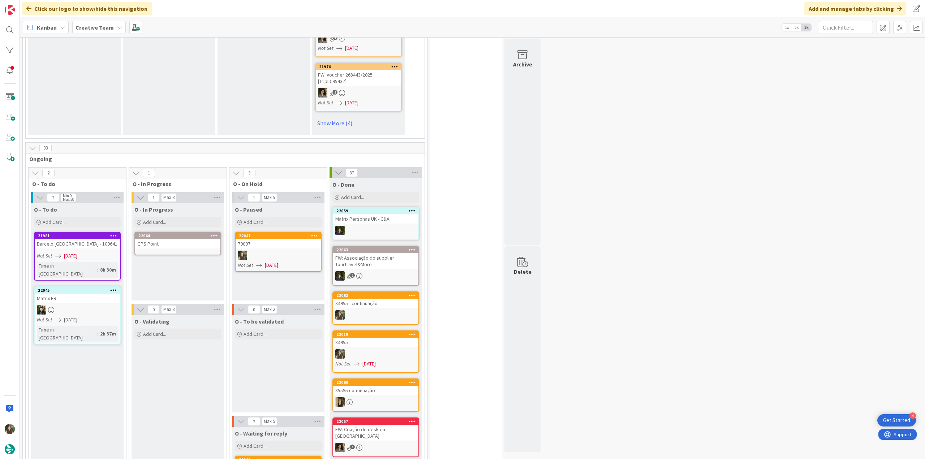
click at [186, 239] on div "GPS Point" at bounding box center [177, 243] width 85 height 9
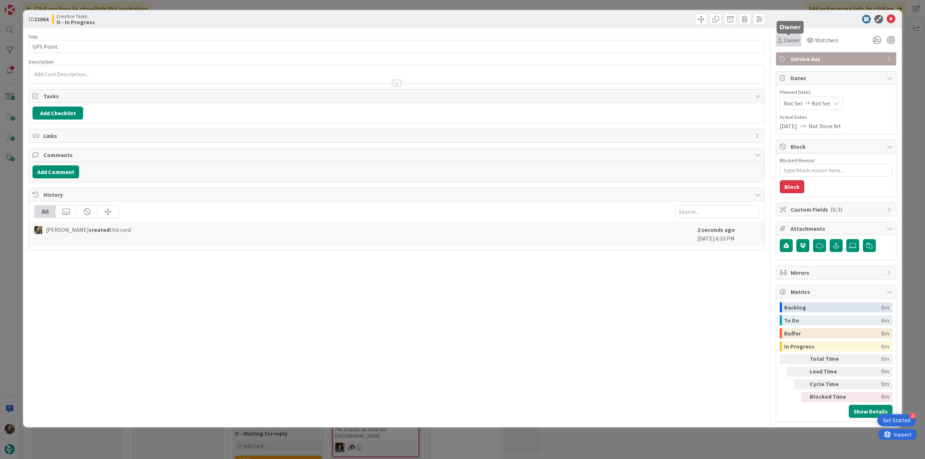
click at [788, 39] on span "Owner" at bounding box center [792, 40] width 16 height 9
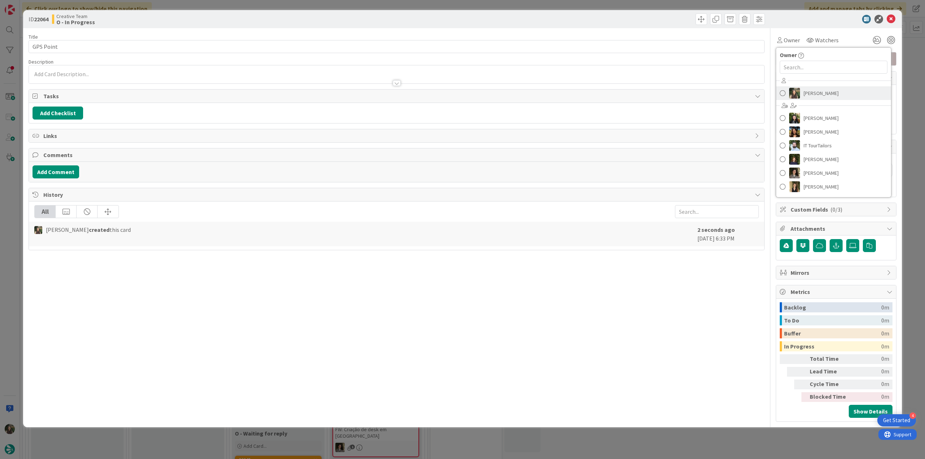
click at [797, 91] on img at bounding box center [794, 93] width 11 height 11
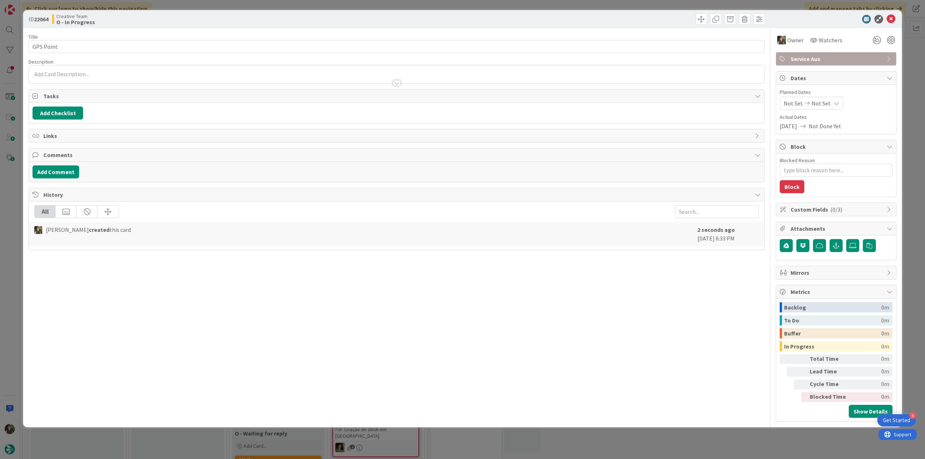
type textarea "x"
click at [914, 73] on div "ID 22064 Creative Team O - In Progress Title 9 / 128 GPS Point Description Owne…" at bounding box center [462, 229] width 925 height 459
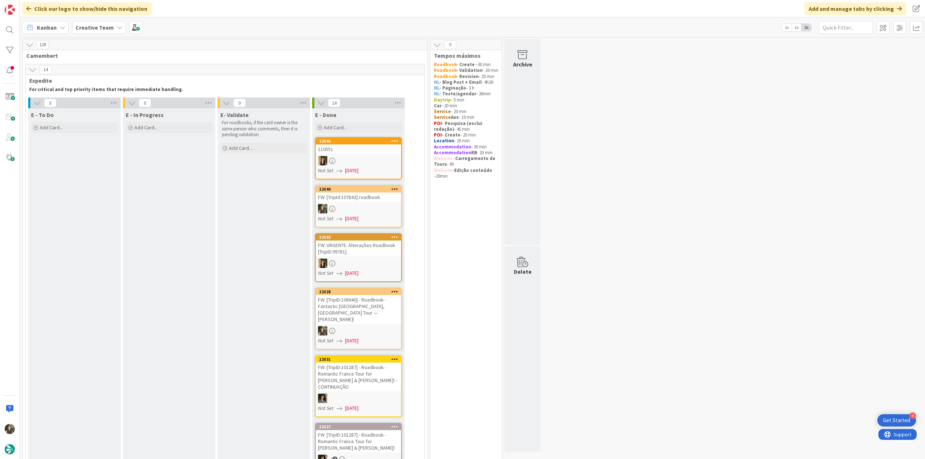
scroll to position [604, 0]
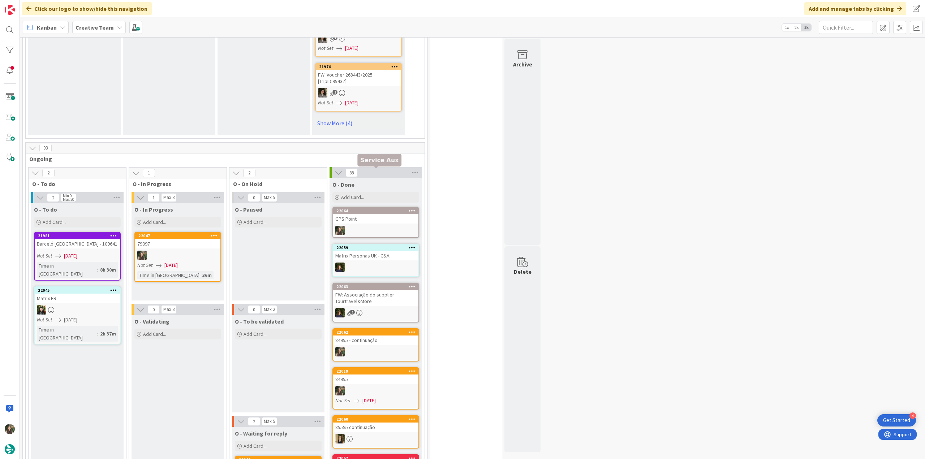
click at [378, 226] on div at bounding box center [375, 230] width 85 height 9
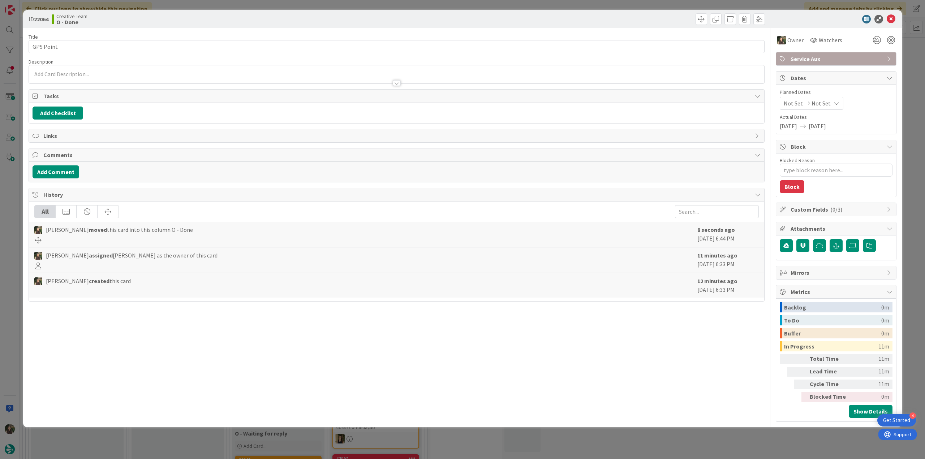
click at [635, 439] on div "ID 22064 Creative Team O - Done Title 9 / 128 GPS Point Description Owner Watch…" at bounding box center [462, 229] width 925 height 459
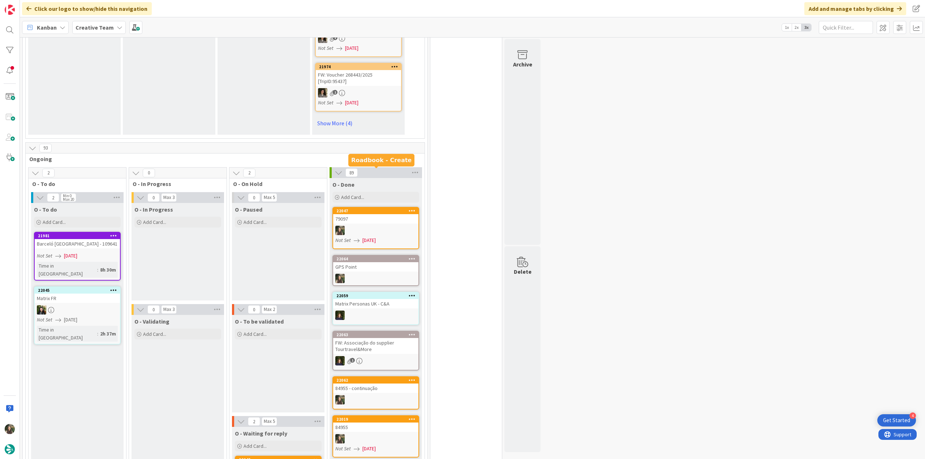
click at [396, 214] on div "79097" at bounding box center [375, 218] width 85 height 9
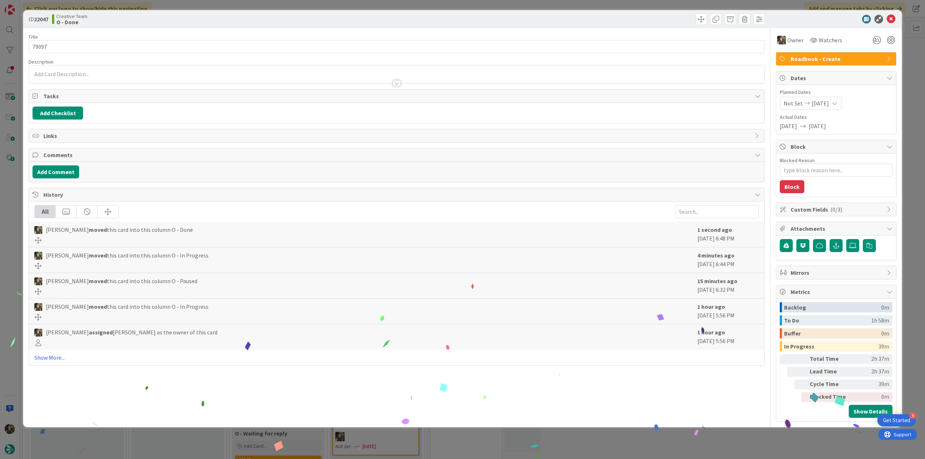
click at [628, 441] on div "ID 22047 Creative Team O - Done Title 5 / 128 79097 Description Owner Watchers …" at bounding box center [462, 229] width 925 height 459
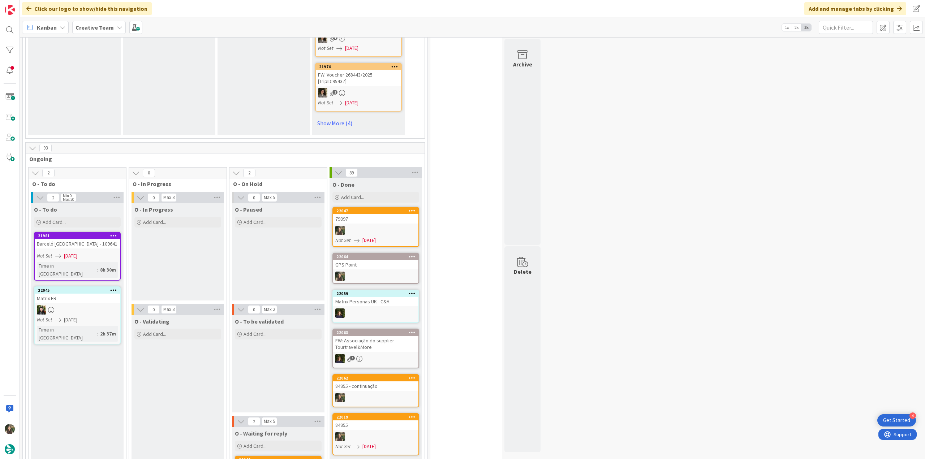
click at [383, 226] on div at bounding box center [375, 230] width 85 height 9
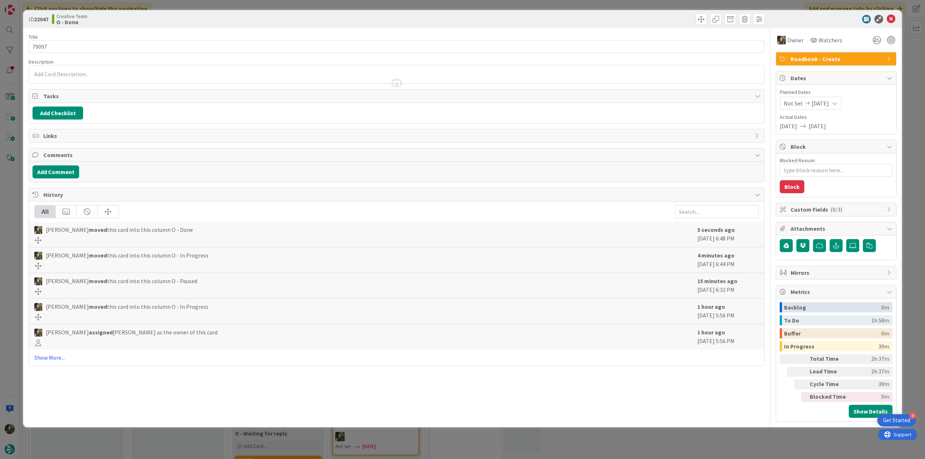
type textarea "x"
click at [44, 48] on input "79097" at bounding box center [397, 46] width 736 height 13
click at [13, 184] on div "ID 22047 Creative Team O - Done Title 5 / 128 79097 Description Owner Watchers …" at bounding box center [462, 229] width 925 height 459
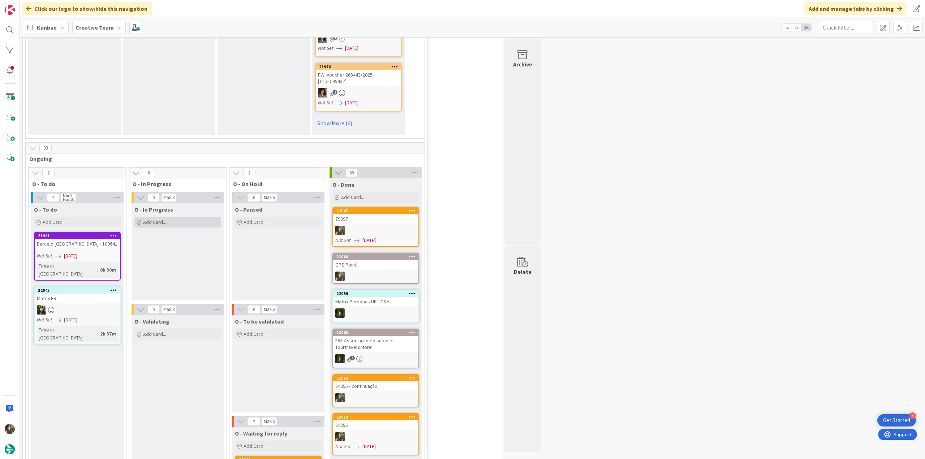
click at [189, 217] on div "Add Card..." at bounding box center [177, 222] width 87 height 11
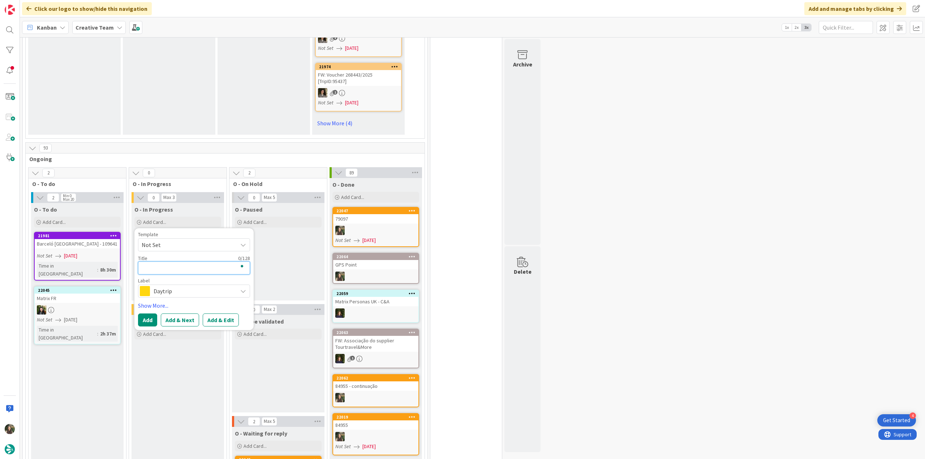
paste textarea "79097"
type textarea "79097"
type textarea "x"
type textarea "79097"
type textarea "x"
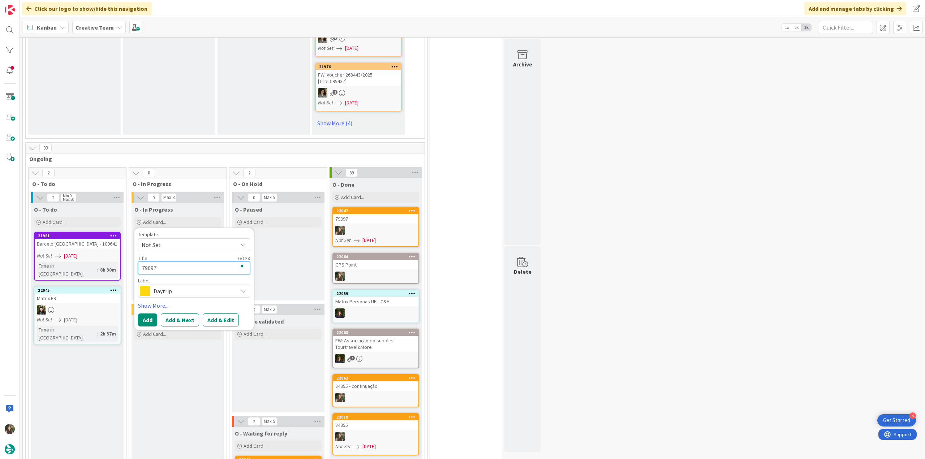
type textarea "79097 -"
type textarea "x"
type textarea "79097 -"
type textarea "x"
type textarea "79097 - c"
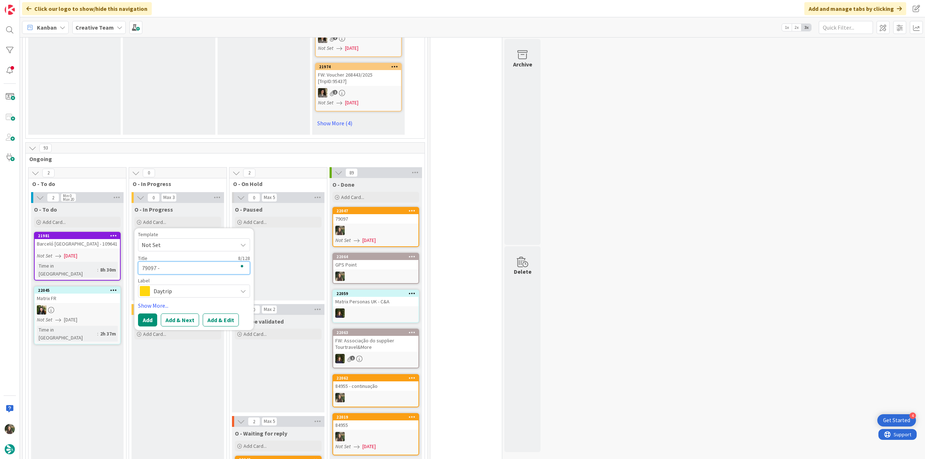
type textarea "x"
type textarea "79097 - co"
type textarea "x"
type textarea "79097 - con"
type textarea "x"
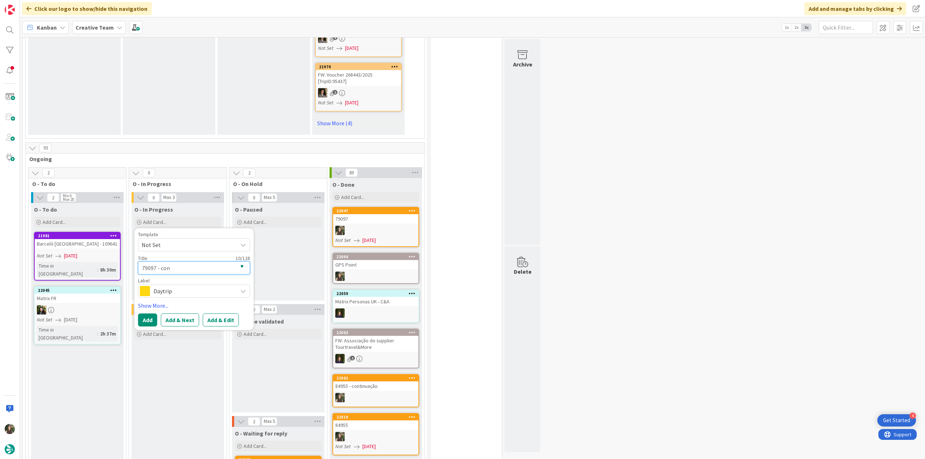
type textarea "79097 - cont"
type textarea "x"
type textarea "79097 - conti"
type textarea "x"
type textarea "79097 - contin"
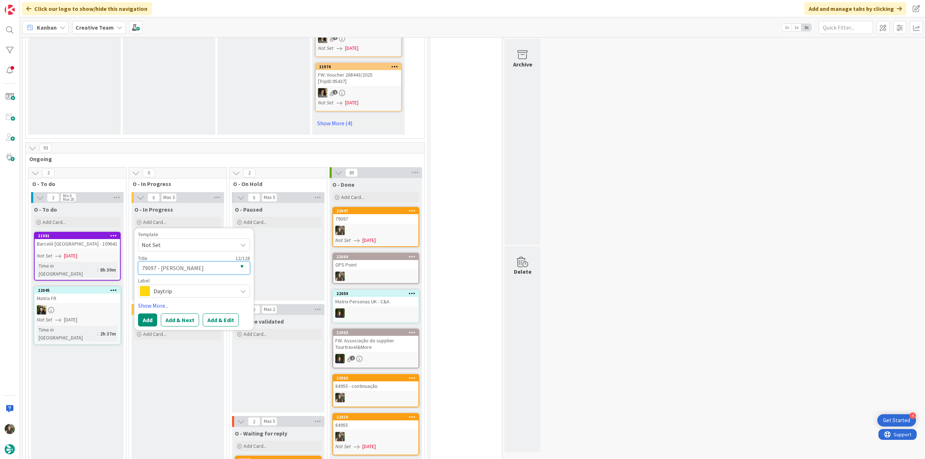
type textarea "x"
type textarea "79097 - continu"
type textarea "x"
type textarea "79097 - continua"
type textarea "x"
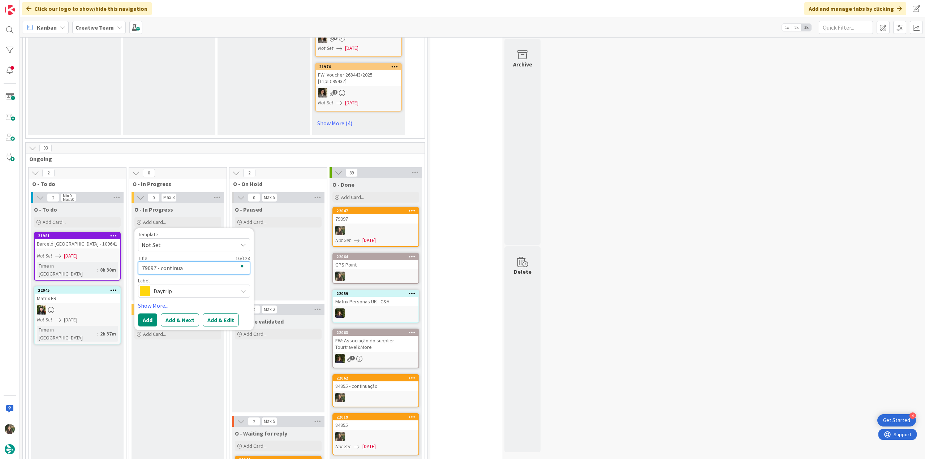
type textarea "79097 - continuaç"
type textarea "x"
type textarea "79097 - continuaçã"
type textarea "x"
type textarea "79097 - continuação"
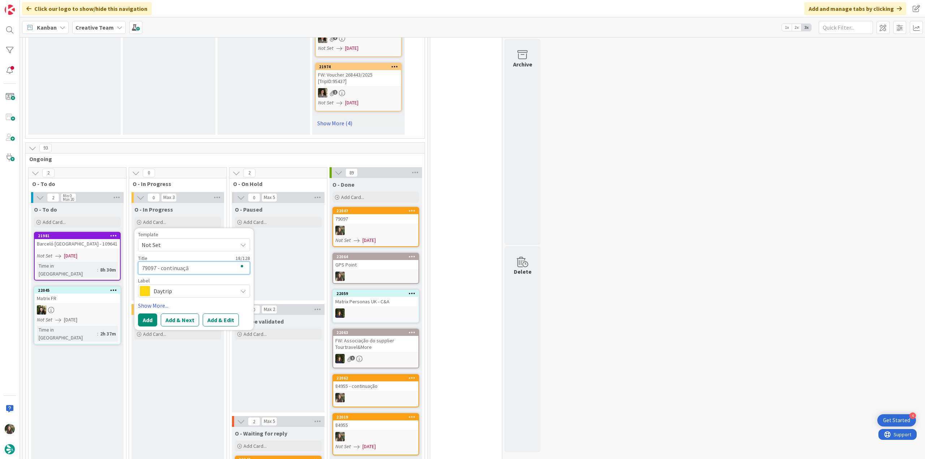
type textarea "x"
type textarea "79097 - continuação"
click at [168, 286] on span "Daytrip" at bounding box center [194, 291] width 80 height 10
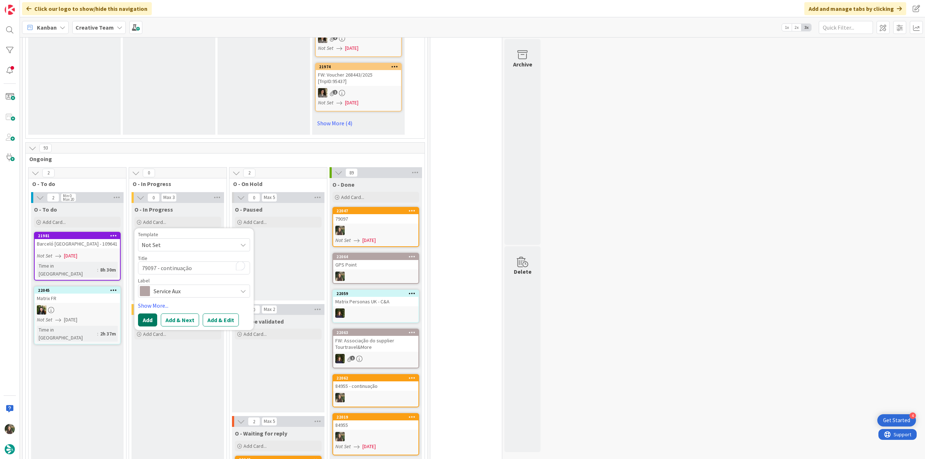
click at [146, 314] on button "Add" at bounding box center [147, 320] width 19 height 13
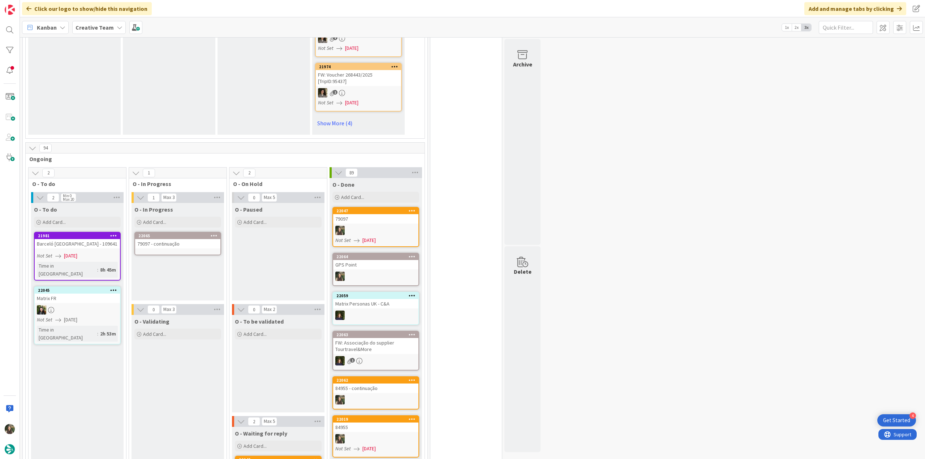
click at [188, 239] on div "79097 - continuação" at bounding box center [177, 243] width 85 height 9
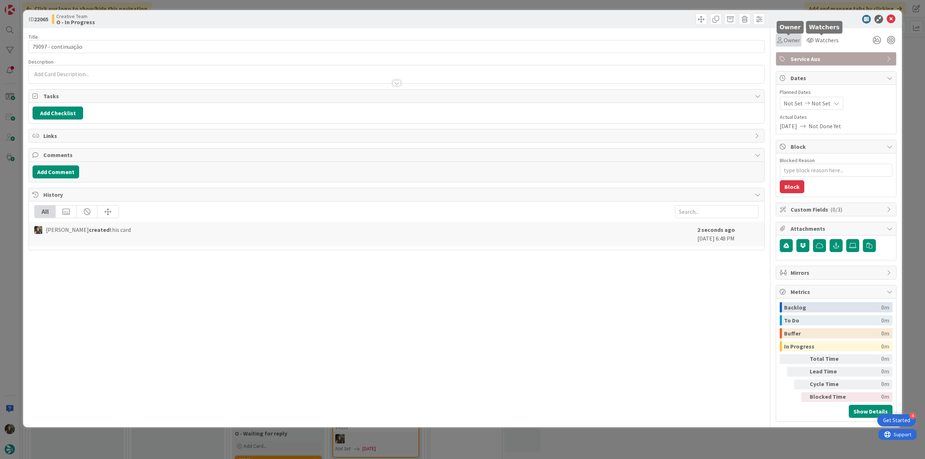
click at [797, 37] on span "Owner" at bounding box center [792, 40] width 16 height 9
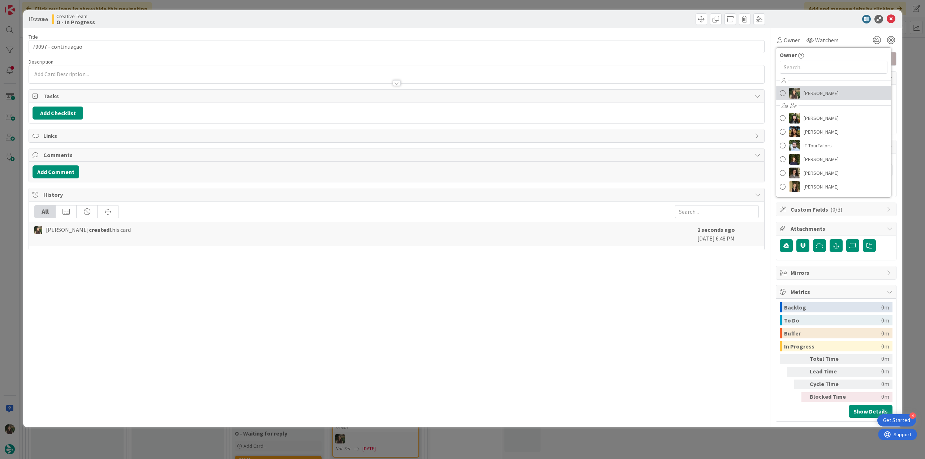
drag, startPoint x: 812, startPoint y: 91, endPoint x: 823, endPoint y: 94, distance: 11.3
click at [813, 91] on span "[PERSON_NAME]" at bounding box center [821, 93] width 35 height 11
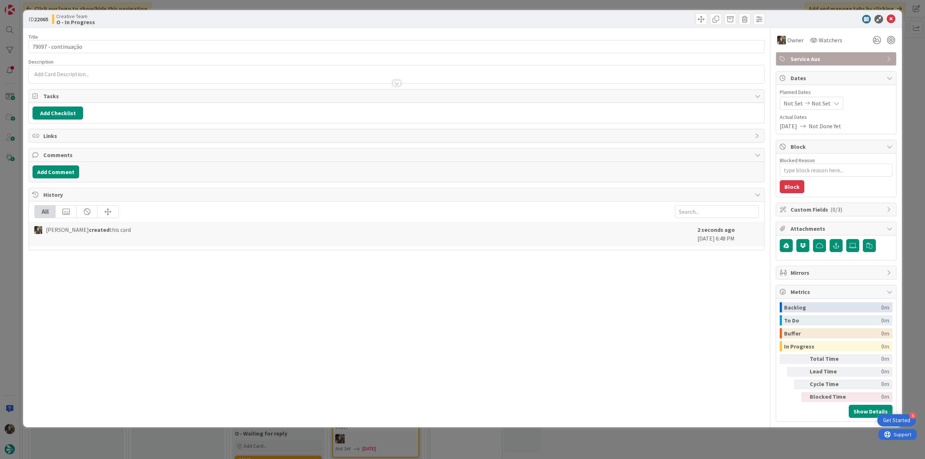
type textarea "x"
click at [910, 81] on div "ID 22065 Creative Team O - In Progress Title 19 / 128 79097 - continuação Descr…" at bounding box center [462, 229] width 925 height 459
